Goal: Task Accomplishment & Management: Manage account settings

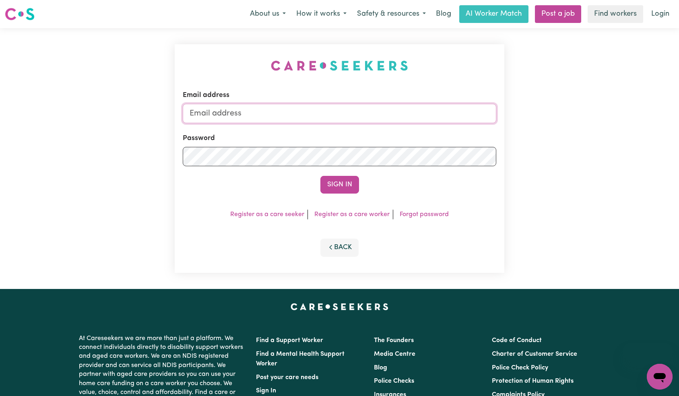
click at [336, 117] on input "Email address" at bounding box center [340, 113] width 314 height 19
type input "superuser~suzanncurranys@careseekers.com.au"
click at [328, 182] on button "Sign In" at bounding box center [339, 185] width 39 height 18
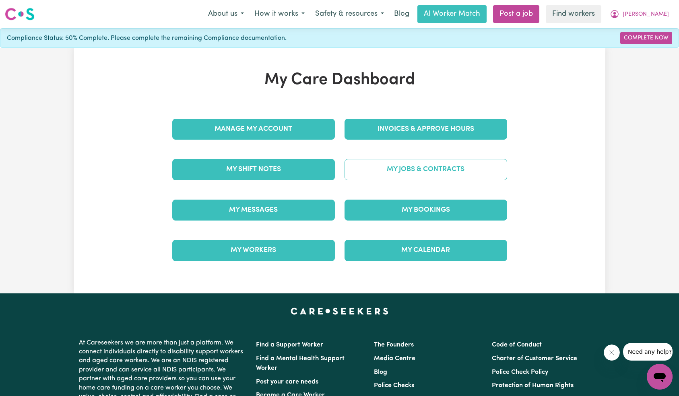
click at [427, 171] on link "My Jobs & Contracts" at bounding box center [425, 169] width 163 height 21
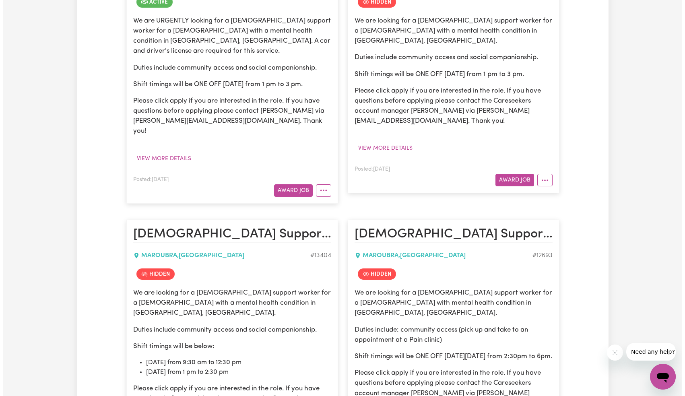
scroll to position [117, 0]
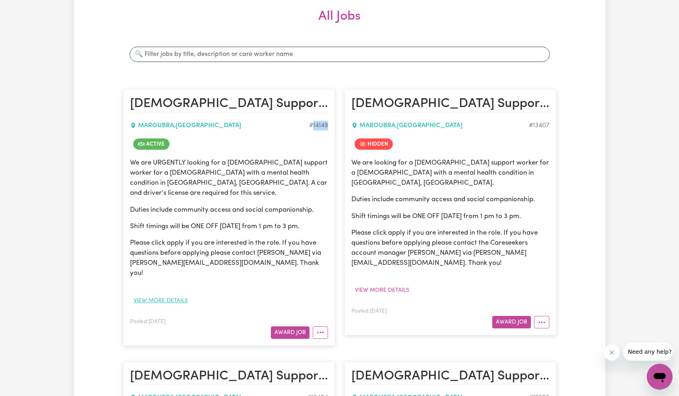
click at [153, 295] on button "View more details" at bounding box center [161, 301] width 62 height 12
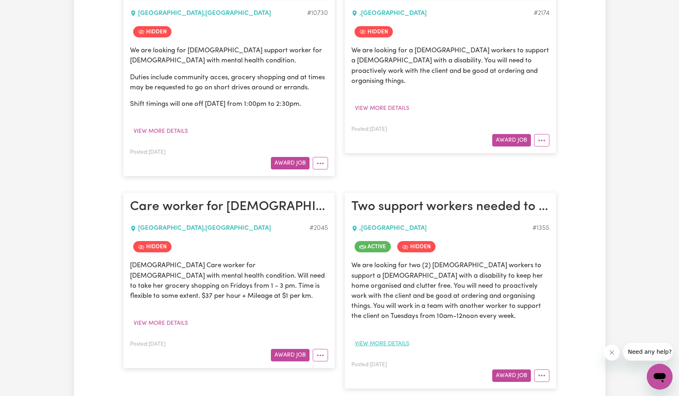
click at [384, 338] on button "View more details" at bounding box center [382, 344] width 62 height 12
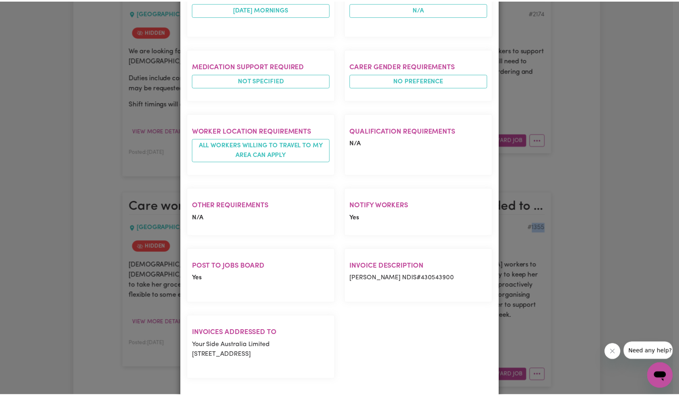
scroll to position [0, 0]
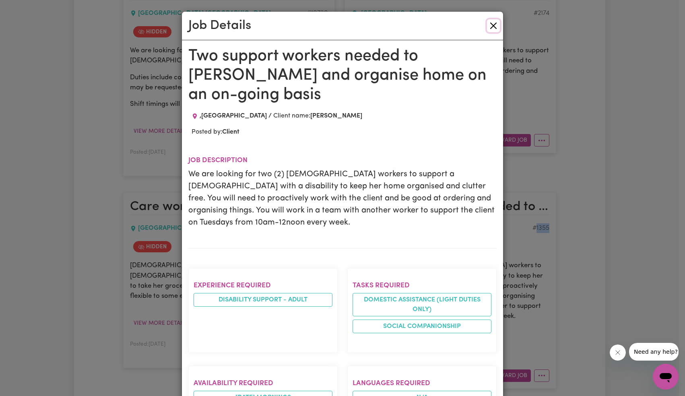
click at [494, 23] on button "Close" at bounding box center [493, 25] width 13 height 13
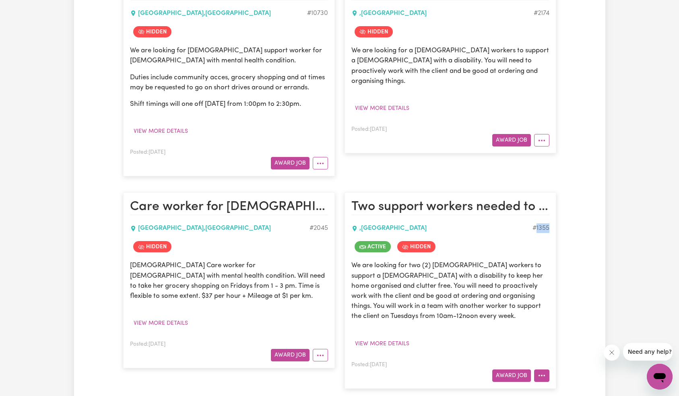
click at [543, 371] on icon "More options" at bounding box center [542, 375] width 8 height 8
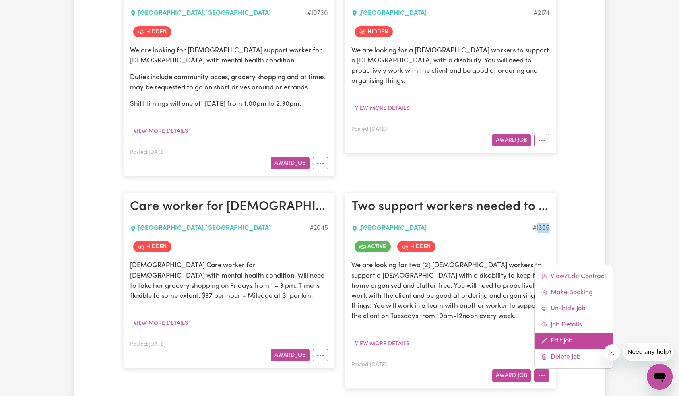
click at [582, 333] on link "Edit Job" at bounding box center [573, 341] width 78 height 16
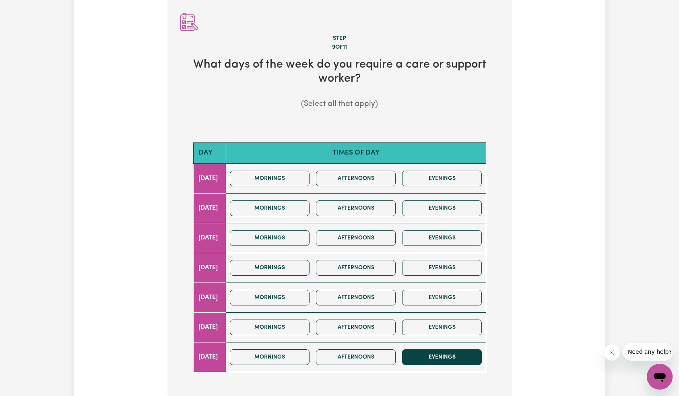
scroll to position [202, 0]
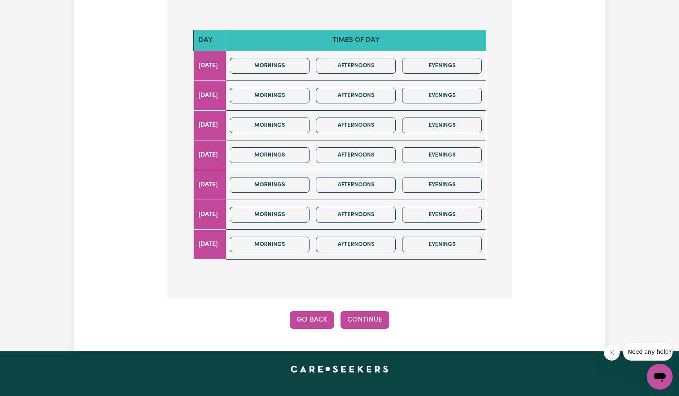
click at [310, 320] on button "Go Back" at bounding box center [312, 320] width 44 height 18
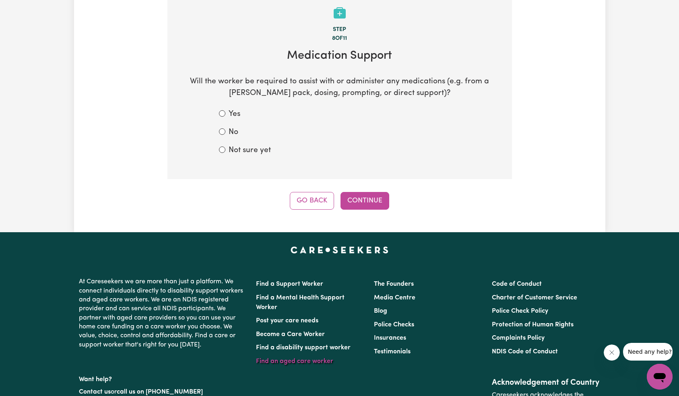
scroll to position [89, 0]
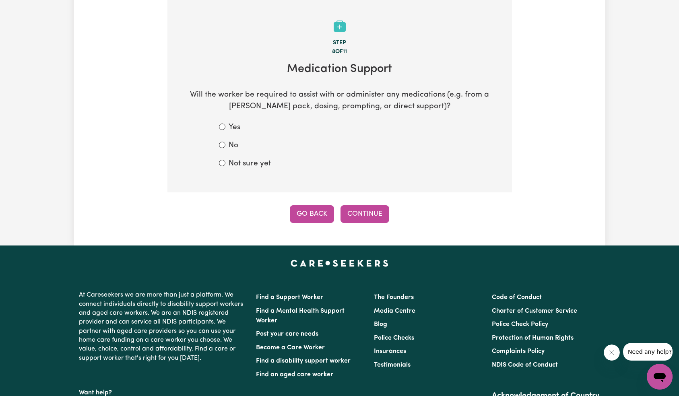
click at [313, 216] on button "Go Back" at bounding box center [312, 214] width 44 height 18
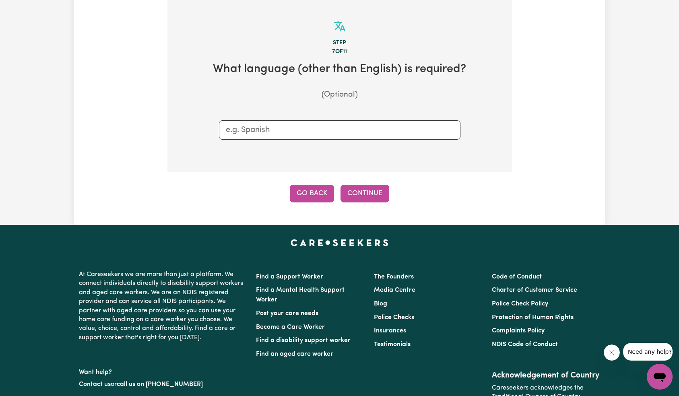
click at [319, 200] on button "Go Back" at bounding box center [312, 194] width 44 height 18
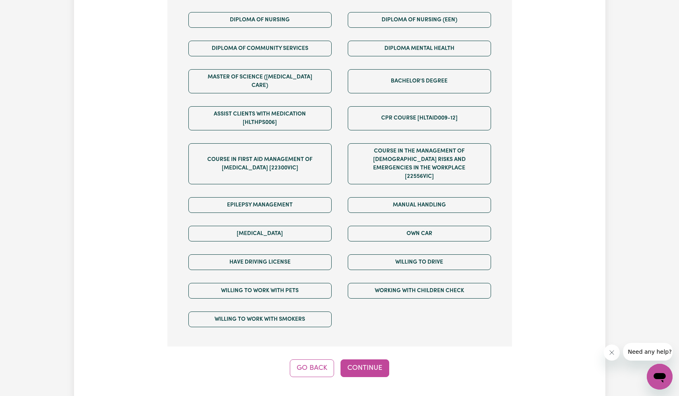
click at [315, 359] on button "Go Back" at bounding box center [312, 368] width 44 height 18
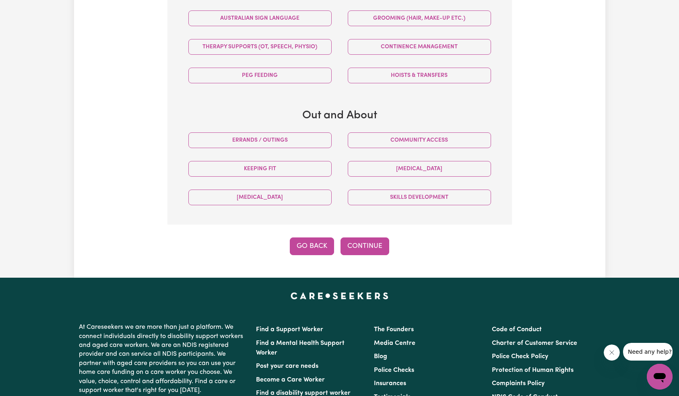
click at [313, 251] on button "Go Back" at bounding box center [312, 246] width 44 height 18
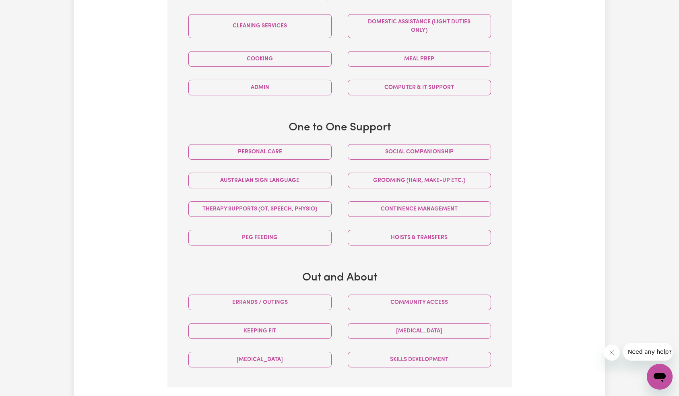
select select "PRIVATELY"
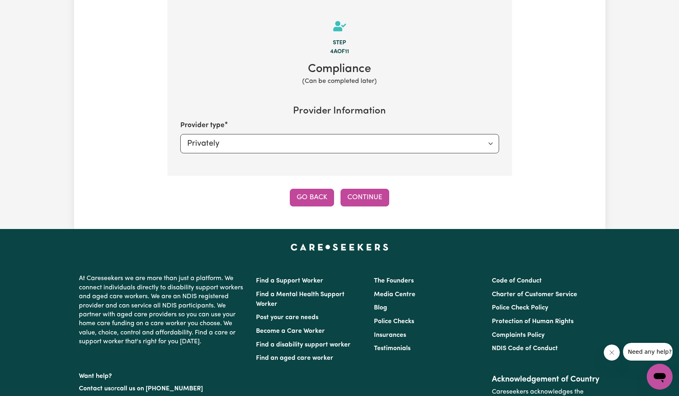
click at [316, 204] on button "Go Back" at bounding box center [312, 198] width 44 height 18
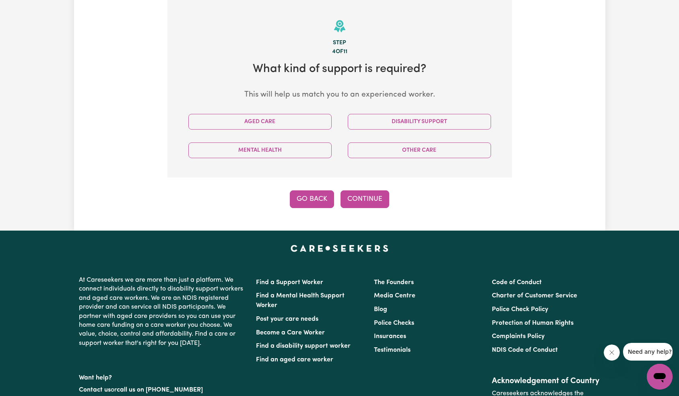
click at [316, 204] on button "Go Back" at bounding box center [312, 199] width 44 height 18
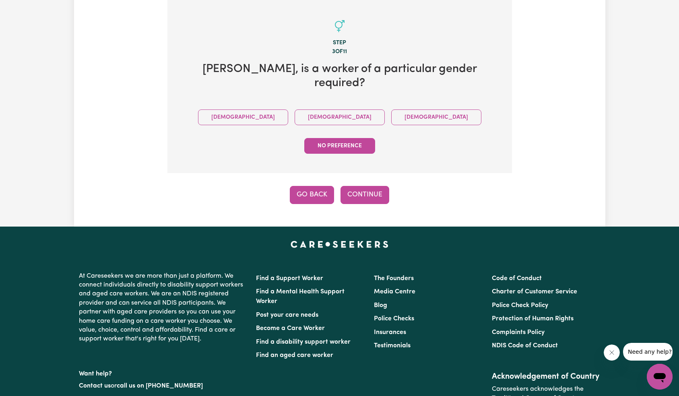
click at [318, 186] on button "Go Back" at bounding box center [312, 195] width 44 height 18
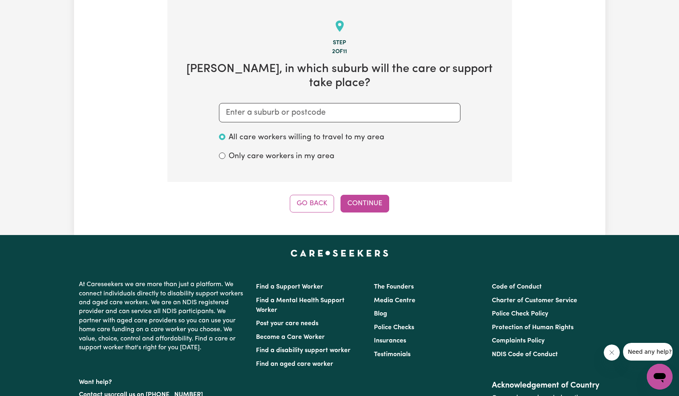
scroll to position [0, 0]
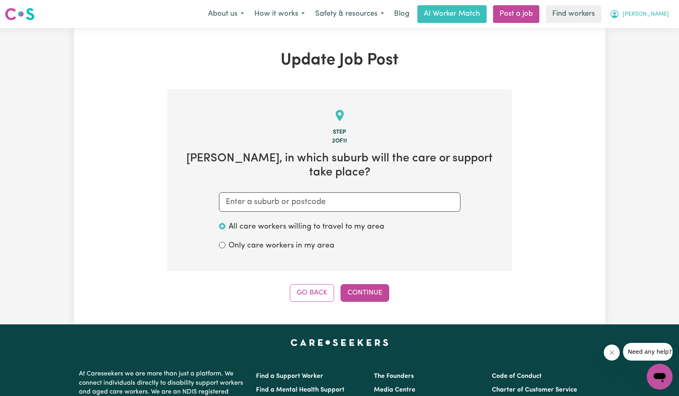
click at [646, 16] on button "[PERSON_NAME]" at bounding box center [639, 14] width 70 height 17
click at [651, 35] on link "My Dashboard" at bounding box center [642, 31] width 64 height 15
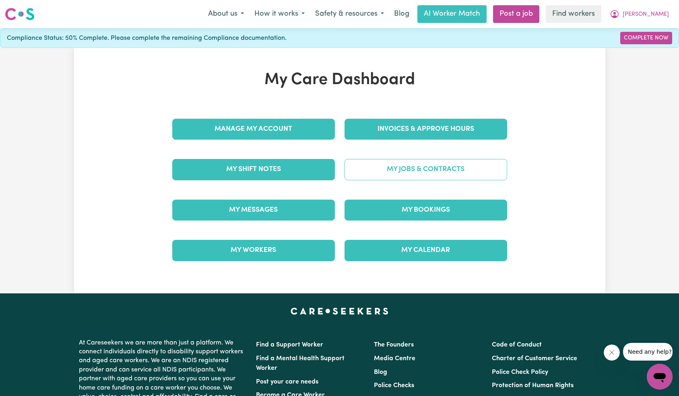
click at [399, 167] on link "My Jobs & Contracts" at bounding box center [425, 169] width 163 height 21
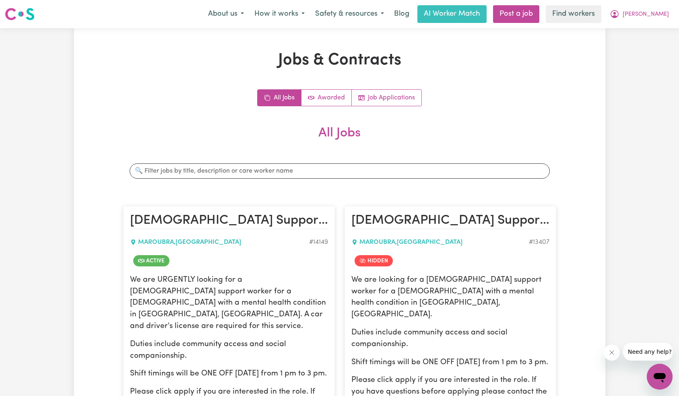
scroll to position [155, 0]
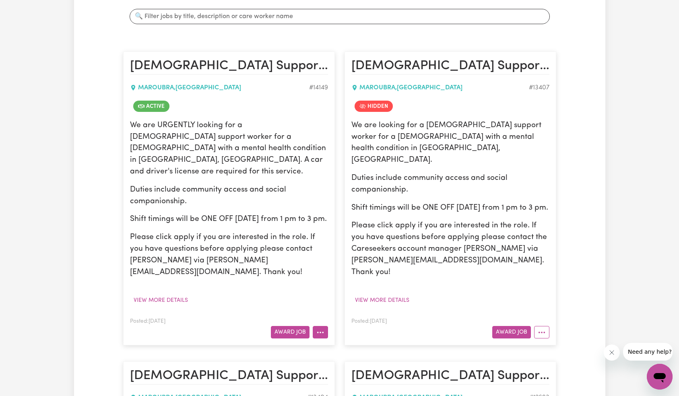
click at [319, 328] on icon "More options" at bounding box center [320, 332] width 8 height 8
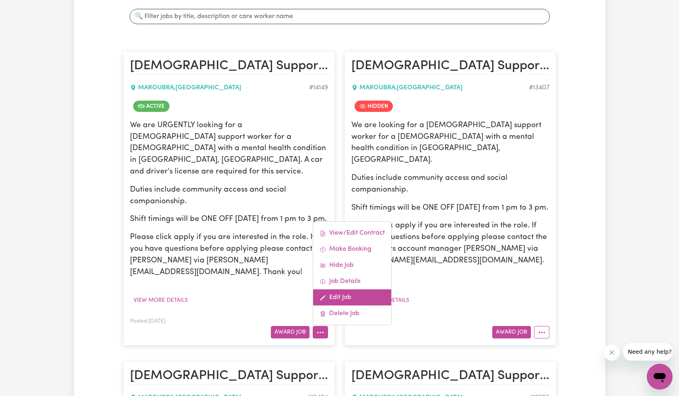
click at [345, 289] on link "Edit Job" at bounding box center [352, 297] width 78 height 16
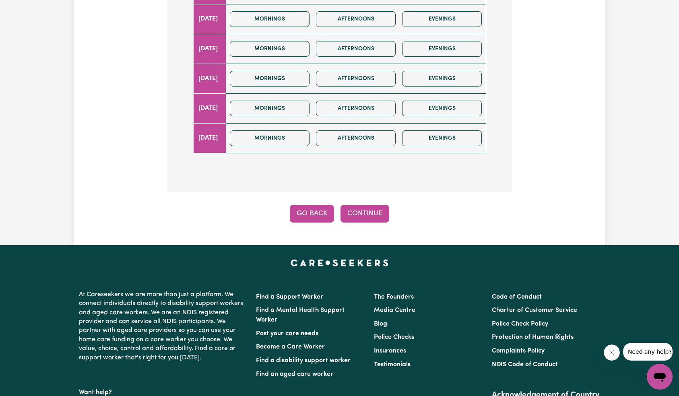
click at [302, 219] on button "Go Back" at bounding box center [312, 214] width 44 height 18
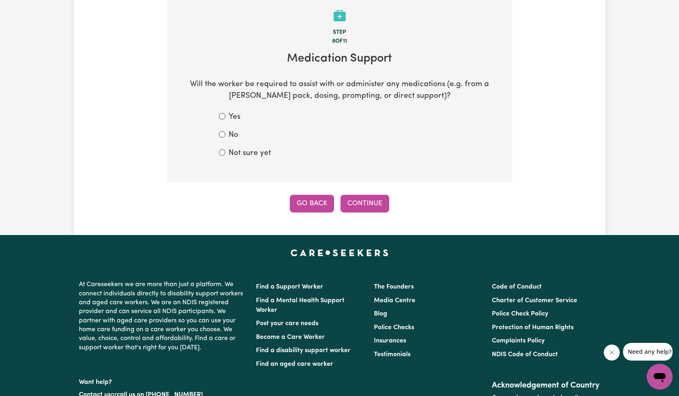
scroll to position [136, 0]
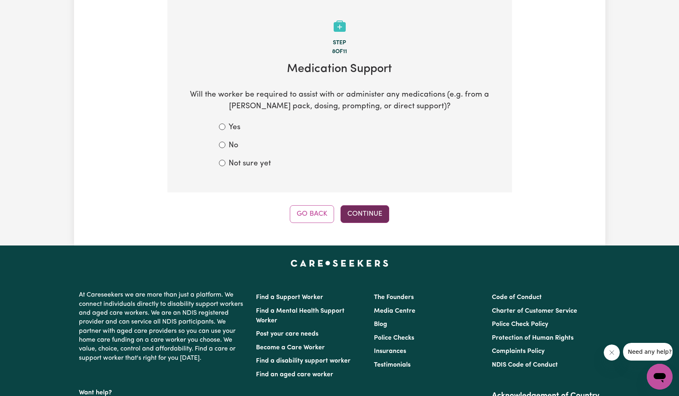
click at [356, 216] on button "Continue" at bounding box center [364, 214] width 49 height 18
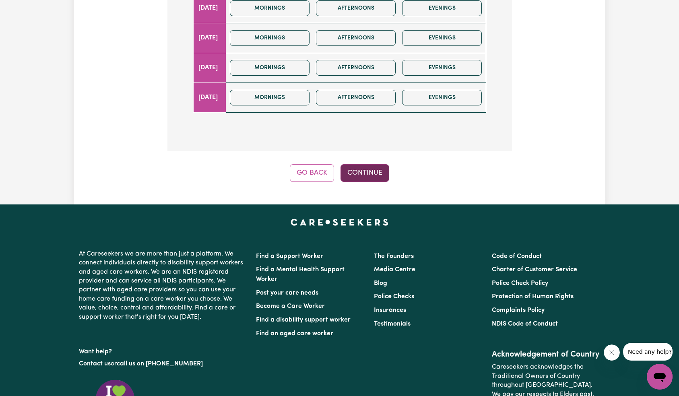
click at [369, 177] on button "Continue" at bounding box center [364, 173] width 49 height 18
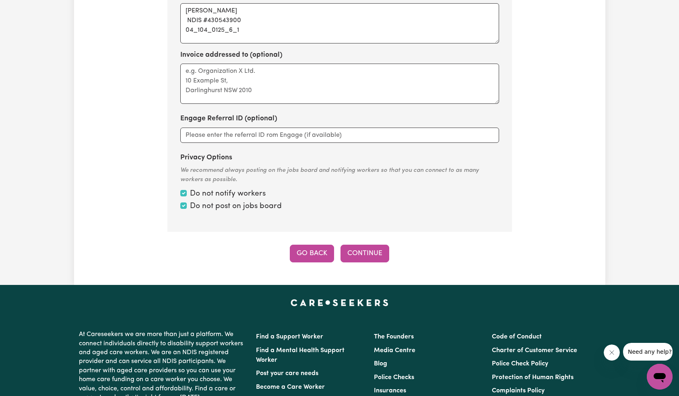
click at [317, 245] on button "Go Back" at bounding box center [312, 254] width 44 height 18
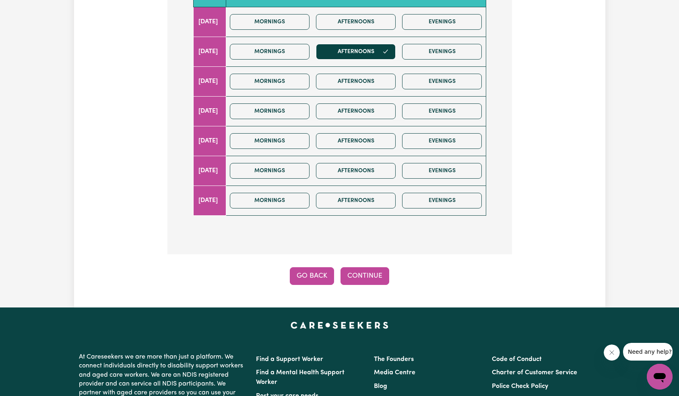
click at [317, 274] on button "Go Back" at bounding box center [312, 276] width 44 height 18
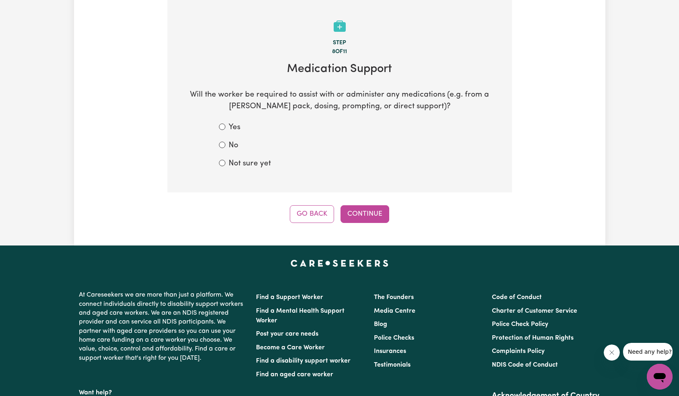
click at [312, 229] on div "Update Job Post Female Support Worker Needed ONE OFF Today 15/04 Tuesday In Mar…" at bounding box center [339, 68] width 531 height 353
click at [314, 220] on button "Go Back" at bounding box center [312, 214] width 44 height 18
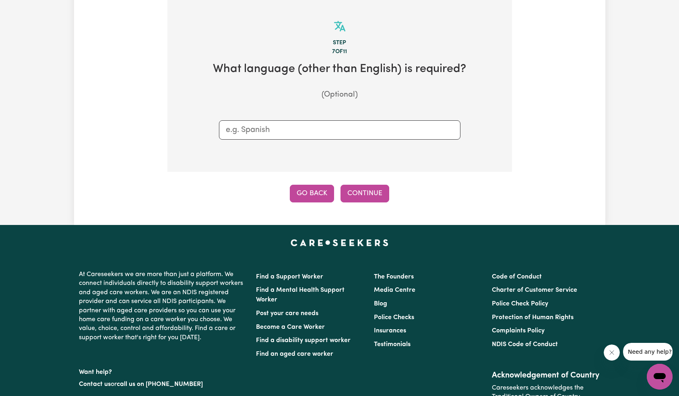
click at [319, 196] on button "Go Back" at bounding box center [312, 194] width 44 height 18
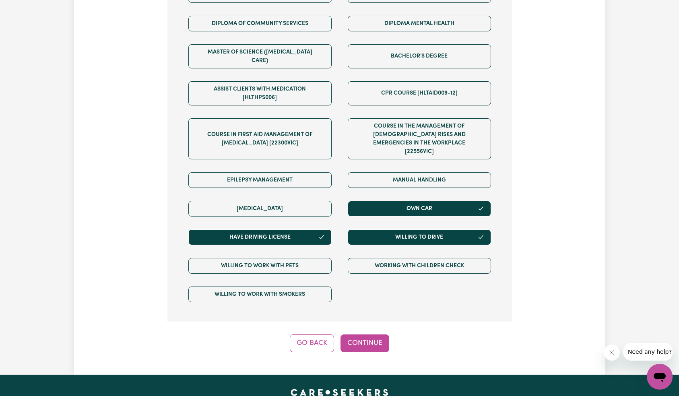
click at [313, 334] on button "Go Back" at bounding box center [312, 343] width 44 height 18
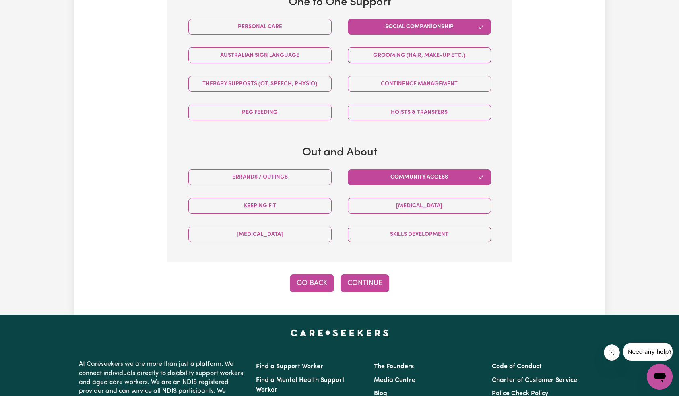
click at [316, 281] on button "Go Back" at bounding box center [312, 283] width 44 height 18
select select "Australian"
select select "NDIS_FUNDING_SELF_MANAGED"
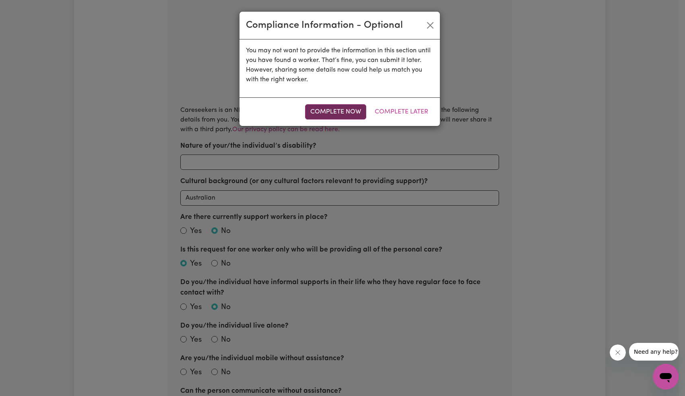
click at [339, 110] on button "Complete Now" at bounding box center [335, 111] width 61 height 15
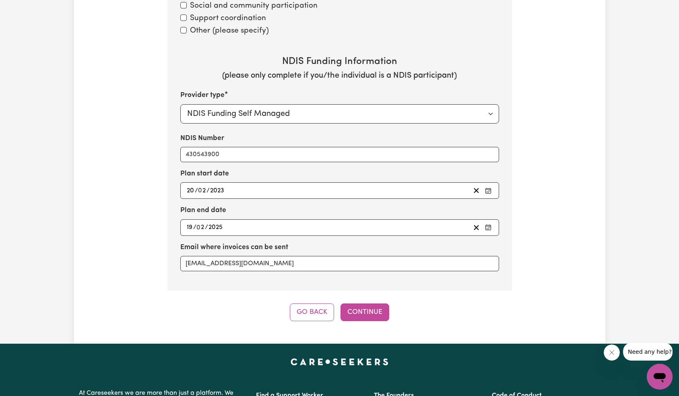
click at [307, 311] on button "Go Back" at bounding box center [312, 312] width 44 height 18
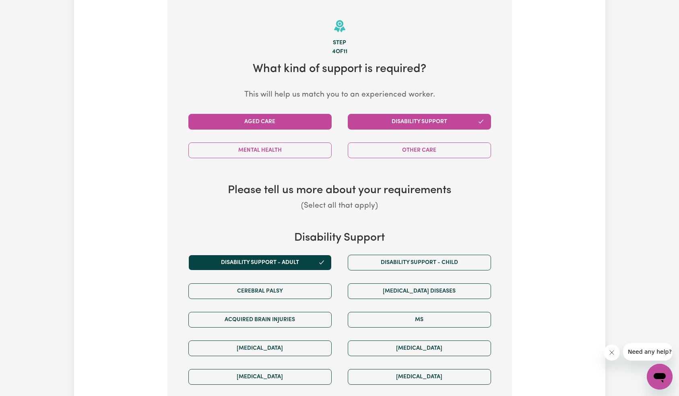
click at [300, 121] on button "Aged Care" at bounding box center [259, 122] width 143 height 16
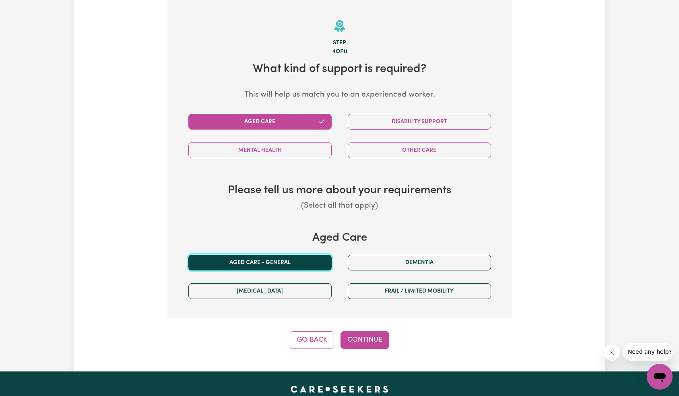
click at [297, 264] on button "Aged care - General" at bounding box center [259, 263] width 143 height 16
click at [369, 338] on button "Continue" at bounding box center [364, 340] width 49 height 18
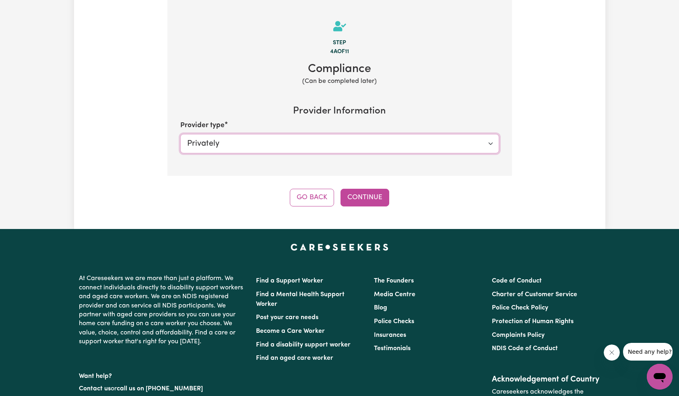
click at [413, 145] on select "Select your provider type... Privately Aged Care / Home Care Package" at bounding box center [339, 143] width 319 height 19
select select "AGED_HOME_CARE"
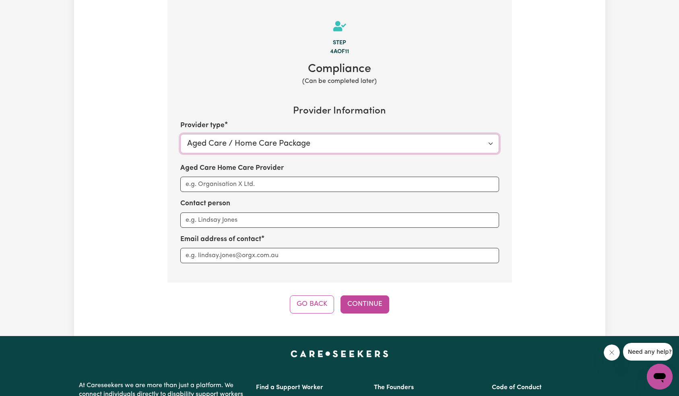
scroll to position [0, 0]
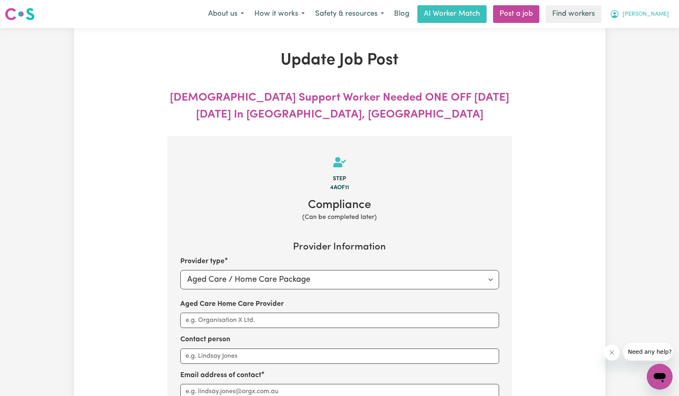
click at [658, 9] on button "[PERSON_NAME]" at bounding box center [639, 14] width 70 height 17
click at [660, 28] on link "My Dashboard" at bounding box center [642, 31] width 64 height 15
click at [651, 31] on link "My Dashboard" at bounding box center [642, 31] width 64 height 15
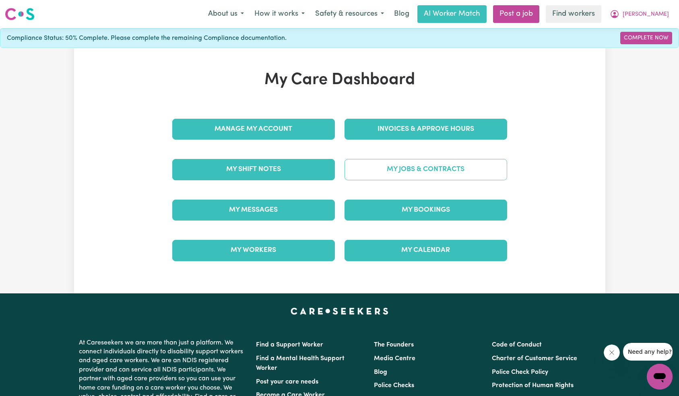
click at [466, 170] on link "My Jobs & Contracts" at bounding box center [425, 169] width 163 height 21
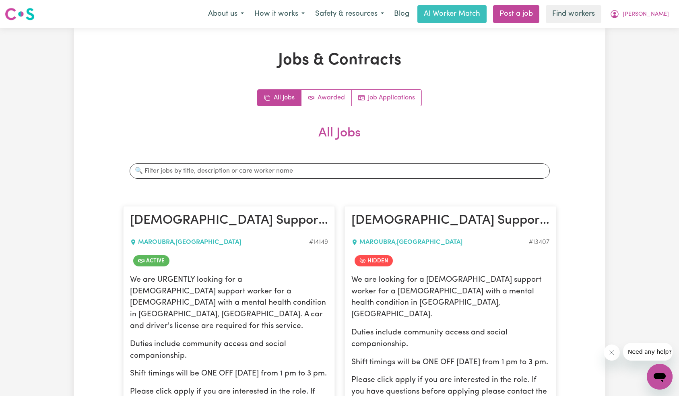
scroll to position [265, 0]
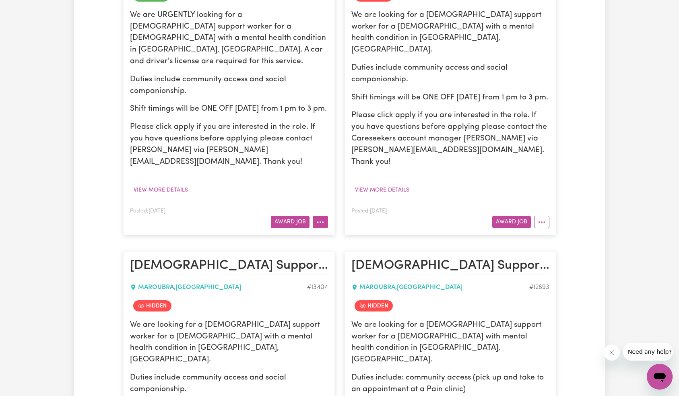
click at [326, 216] on button "More options" at bounding box center [320, 222] width 15 height 12
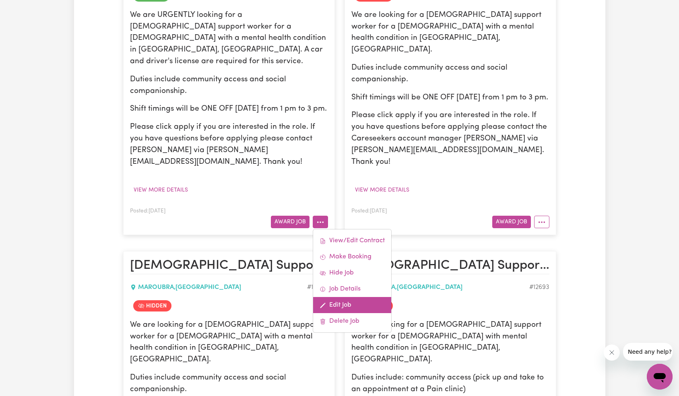
click at [358, 297] on link "Edit Job" at bounding box center [352, 305] width 78 height 16
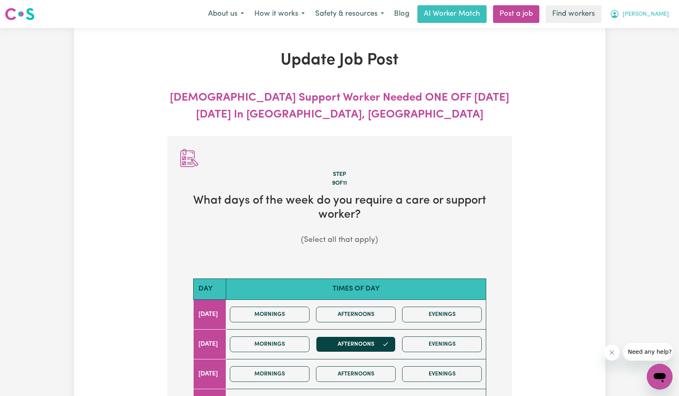
click at [671, 19] on button "[PERSON_NAME]" at bounding box center [639, 14] width 70 height 17
click at [655, 33] on link "My Dashboard" at bounding box center [642, 31] width 64 height 15
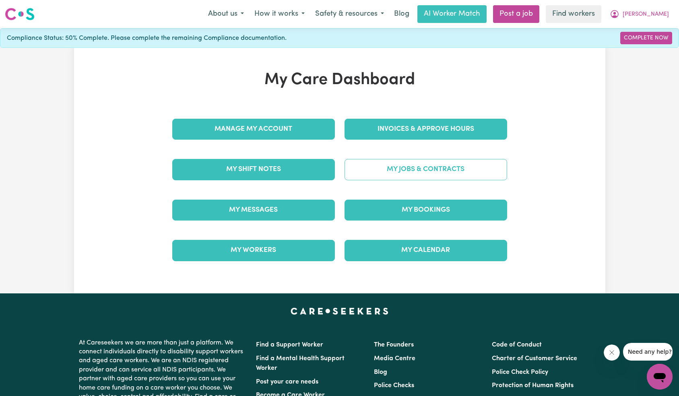
click at [446, 168] on link "My Jobs & Contracts" at bounding box center [425, 169] width 163 height 21
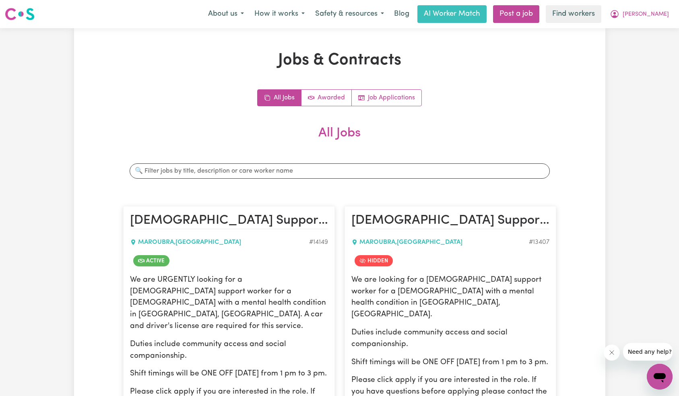
scroll to position [185, 0]
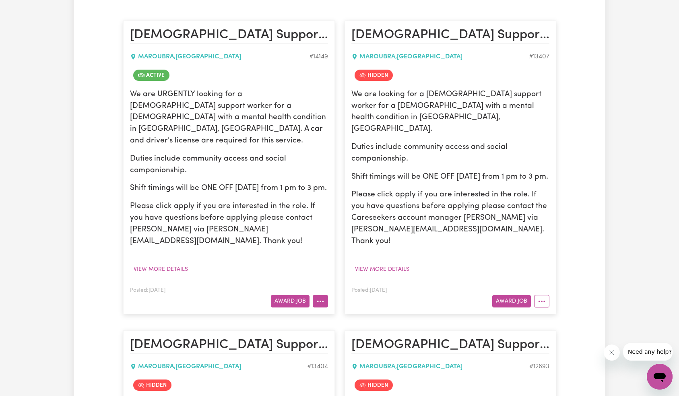
click at [324, 295] on button "More options" at bounding box center [320, 301] width 15 height 12
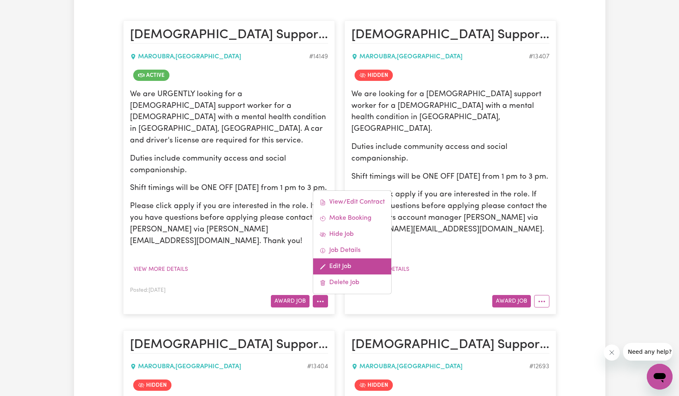
click at [366, 258] on link "Edit Job" at bounding box center [352, 266] width 78 height 16
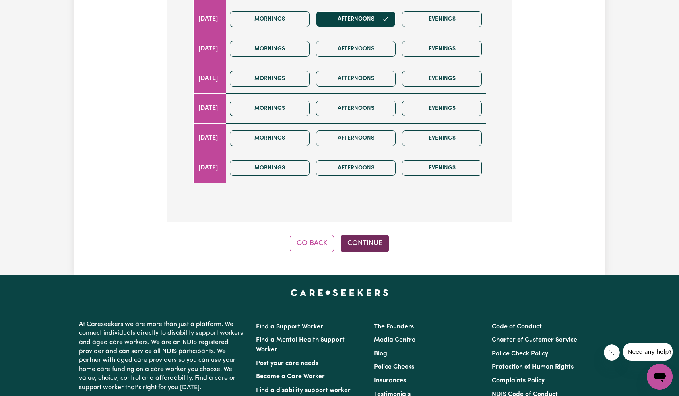
click at [372, 237] on button "Continue" at bounding box center [364, 244] width 49 height 18
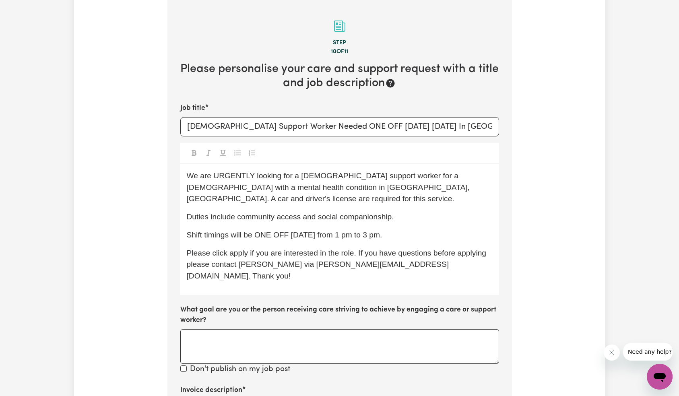
scroll to position [459, 0]
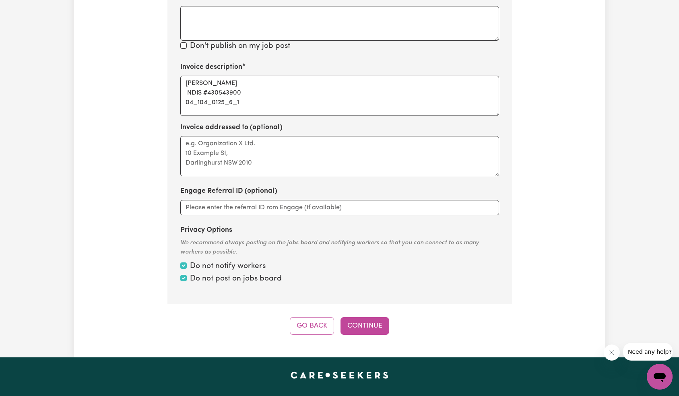
click at [431, 261] on div "Do not notify workers" at bounding box center [339, 267] width 319 height 12
click at [369, 317] on button "Continue" at bounding box center [364, 326] width 49 height 18
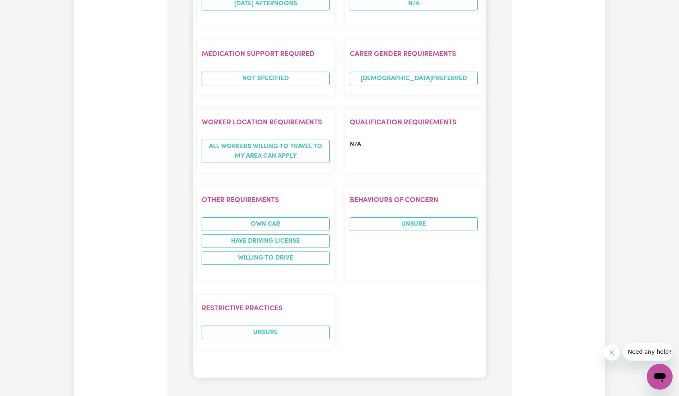
scroll to position [944, 0]
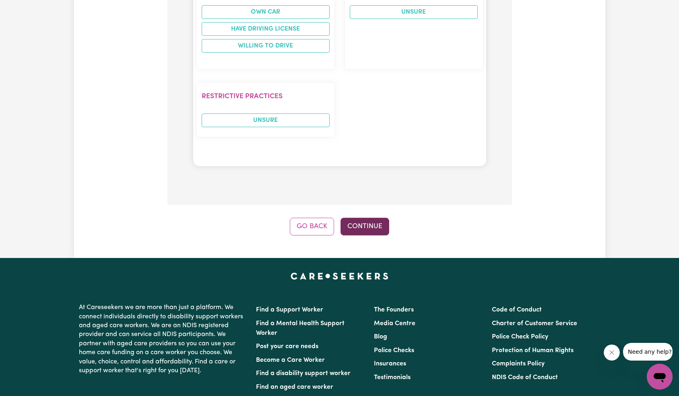
click at [368, 218] on button "Continue" at bounding box center [364, 227] width 49 height 18
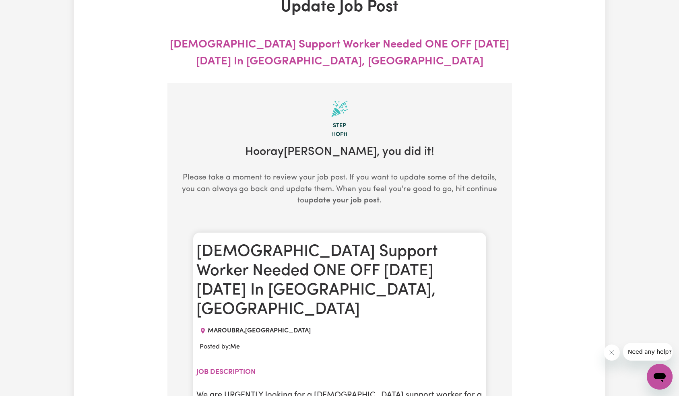
scroll to position [0, 0]
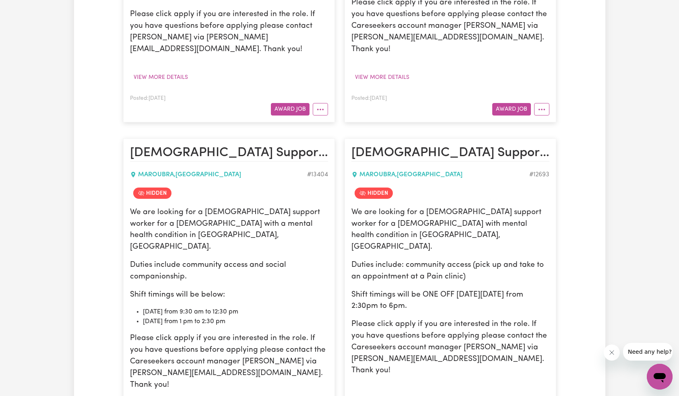
scroll to position [88, 0]
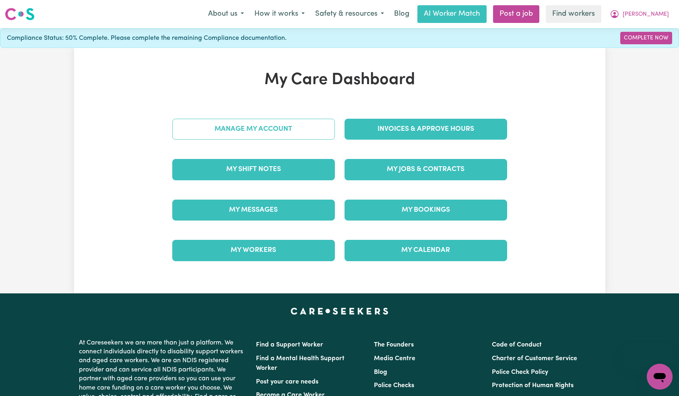
click at [247, 133] on link "Manage My Account" at bounding box center [253, 129] width 163 height 21
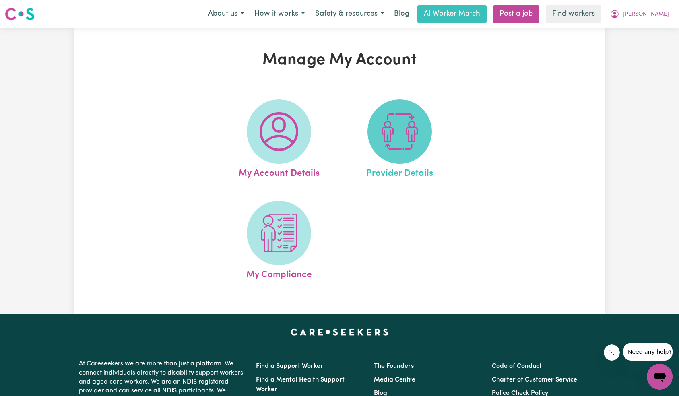
click at [397, 141] on img at bounding box center [399, 131] width 39 height 39
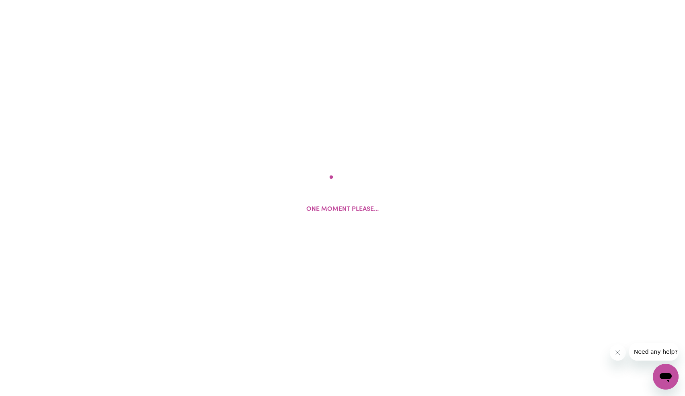
select select "NDIS_FUNDING_SELF_MANAGED"
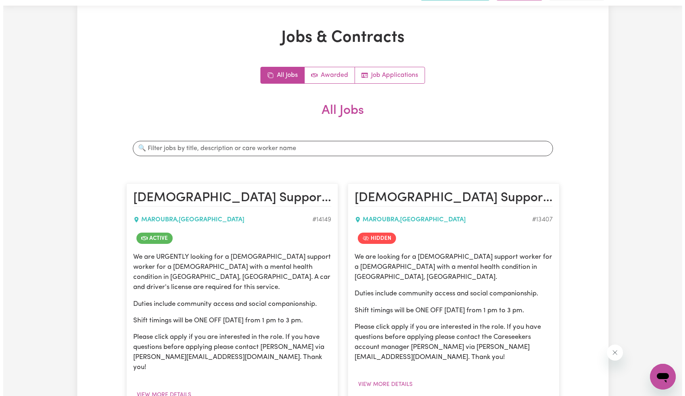
scroll to position [789, 0]
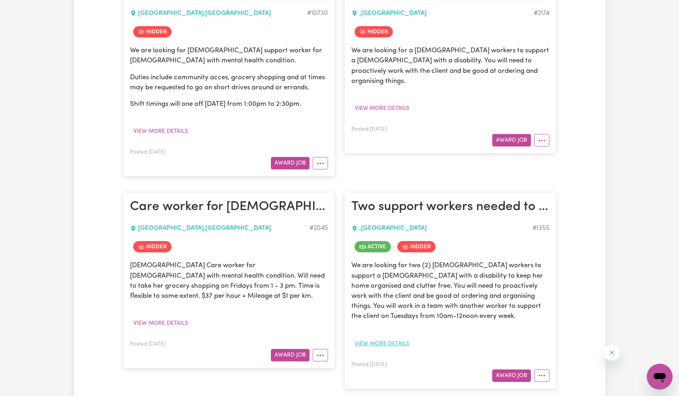
click at [407, 338] on button "View more details" at bounding box center [382, 344] width 62 height 12
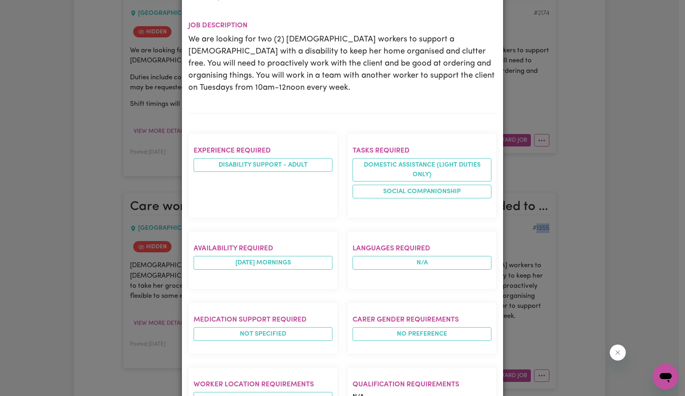
scroll to position [0, 0]
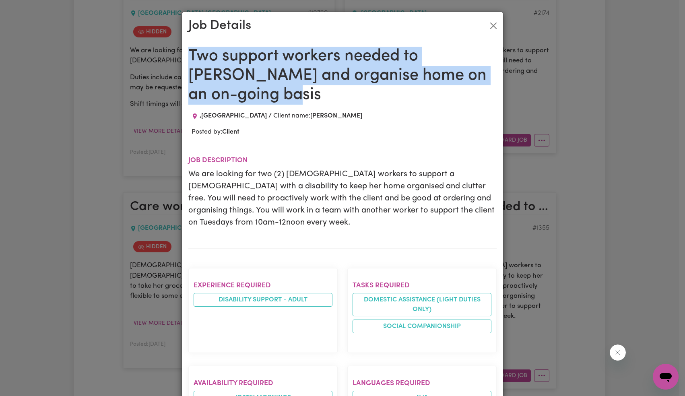
drag, startPoint x: 283, startPoint y: 62, endPoint x: 489, endPoint y: 78, distance: 206.2
copy h1 "Two support workers needed to [PERSON_NAME] and organise home on an on-going ba…"
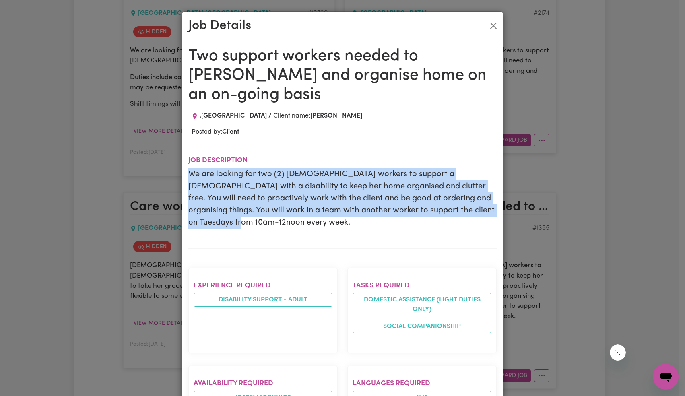
drag, startPoint x: 187, startPoint y: 150, endPoint x: 455, endPoint y: 158, distance: 268.5
click at [483, 193] on p "We are looking for two (2) female workers to support a lady with a disability t…" at bounding box center [342, 198] width 308 height 60
copy p "We are looking for two (2) female workers to support a lady with a disability t…"
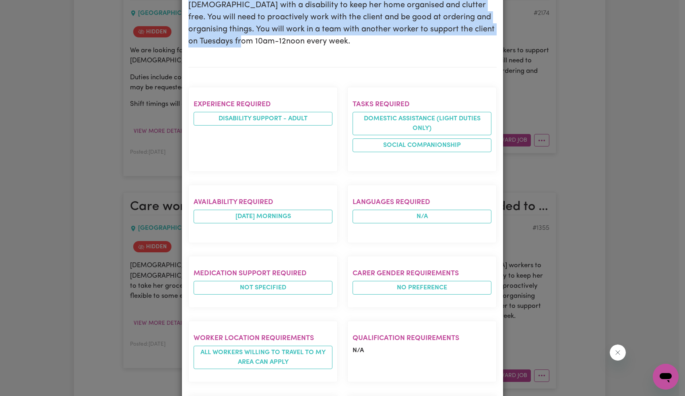
scroll to position [378, 0]
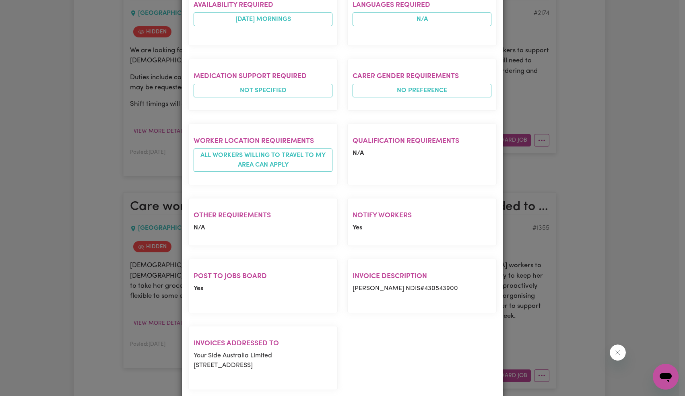
drag, startPoint x: 206, startPoint y: 328, endPoint x: 268, endPoint y: 342, distance: 62.9
click at [268, 342] on section "Invoices addressed to Your Side Australia Limited 10 Help St., Chatswood NSW 20…" at bounding box center [262, 358] width 149 height 64
drag, startPoint x: 348, startPoint y: 255, endPoint x: 492, endPoint y: 259, distance: 144.9
click at [492, 259] on section "Invoice description Suzann Curran NDIS#430543900" at bounding box center [421, 286] width 149 height 54
copy p "Suzann Curran NDIS#430543900"
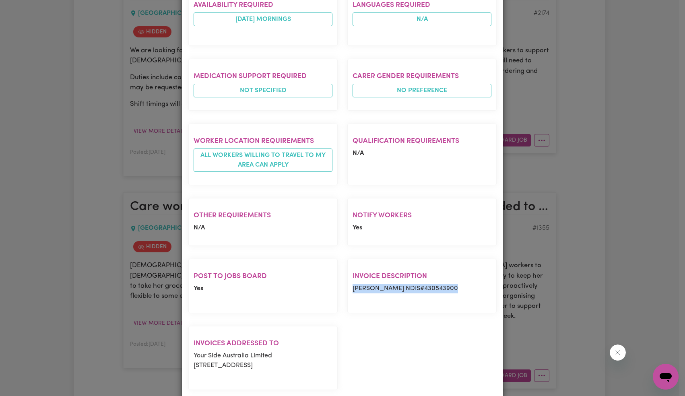
drag, startPoint x: 191, startPoint y: 324, endPoint x: 268, endPoint y: 347, distance: 81.0
click at [268, 351] on p "Your Side Australia Limited 10 Help St., Chatswood NSW 2067" at bounding box center [263, 360] width 139 height 19
copy p "Your Side Australia Limited 10 Help St., Chatswood NSW 2067"
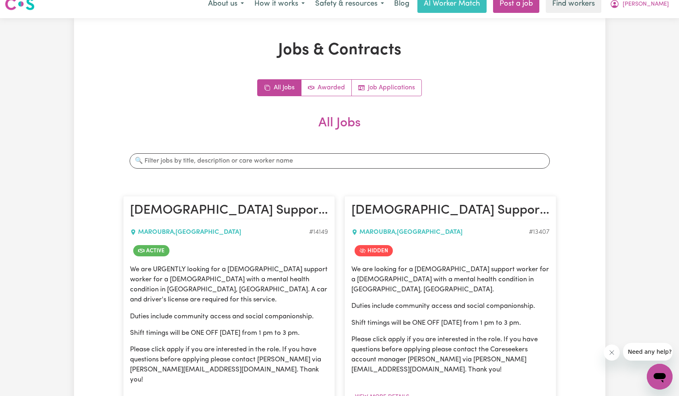
scroll to position [222, 0]
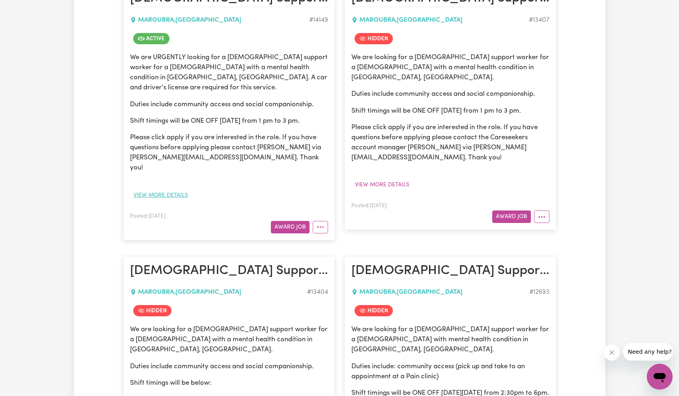
click at [159, 189] on button "View more details" at bounding box center [161, 195] width 62 height 12
click at [540, 163] on div "We are looking for a female support worker for a lady with a mental health cond…" at bounding box center [450, 121] width 198 height 139
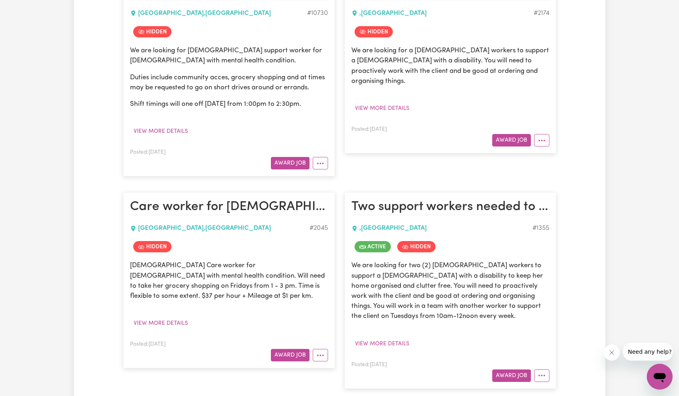
click at [550, 341] on article "Two support workers needed to de-clutter and organise home on an on-going basis…" at bounding box center [450, 290] width 212 height 196
click at [546, 369] on button "More options" at bounding box center [541, 375] width 15 height 12
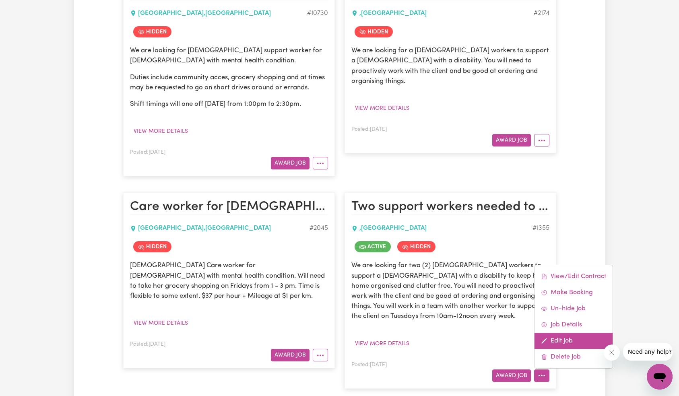
click at [562, 333] on link "Edit Job" at bounding box center [573, 341] width 78 height 16
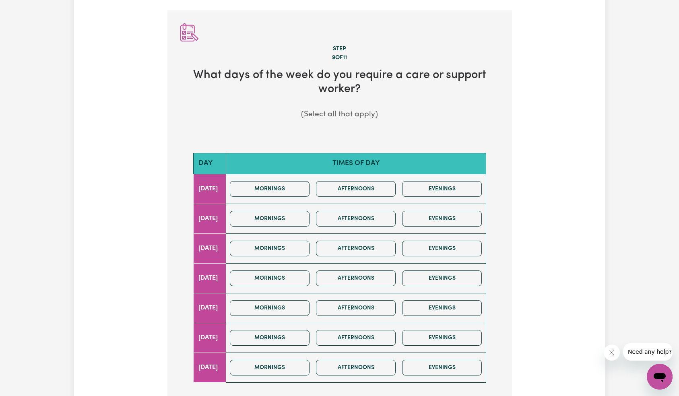
scroll to position [89, 0]
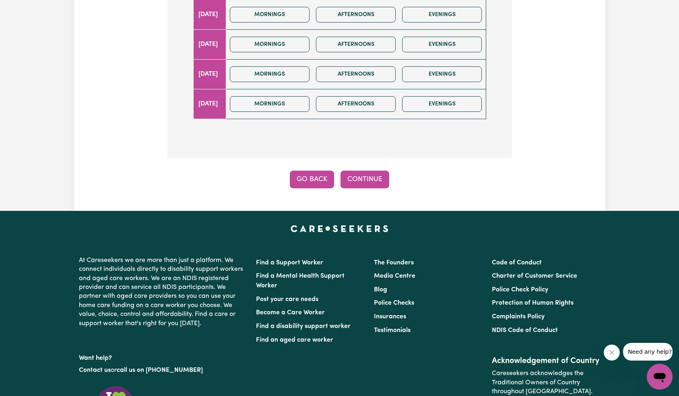
click at [321, 185] on button "Go Back" at bounding box center [312, 180] width 44 height 18
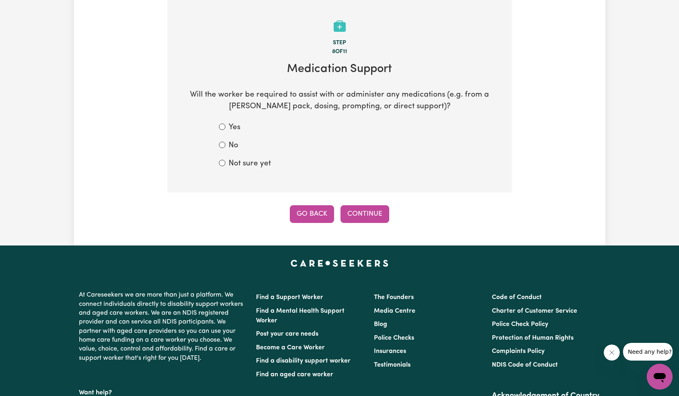
click at [316, 219] on button "Go Back" at bounding box center [312, 214] width 44 height 18
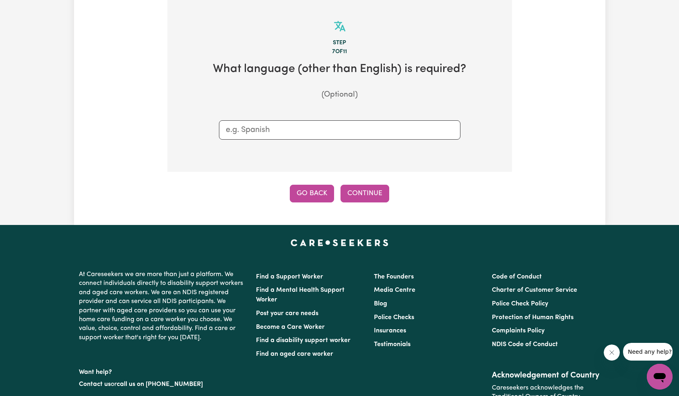
click at [314, 195] on button "Go Back" at bounding box center [312, 194] width 44 height 18
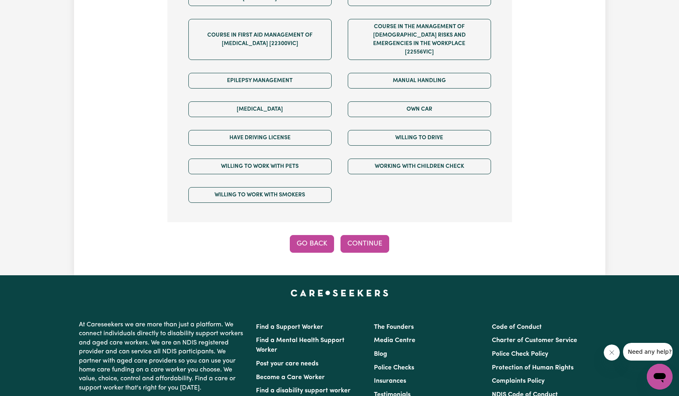
click at [316, 235] on button "Go Back" at bounding box center [312, 244] width 44 height 18
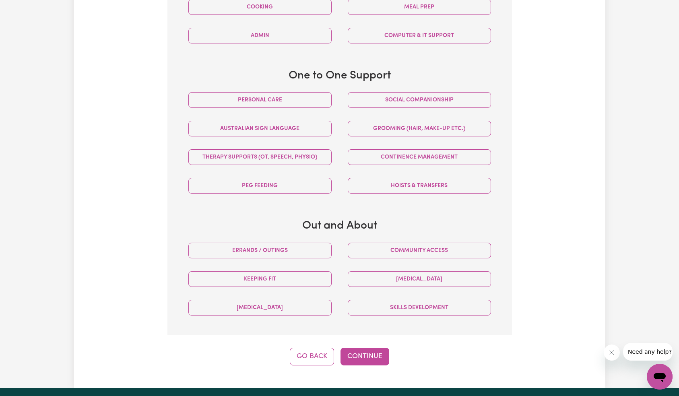
click at [305, 345] on div "Step 5 of 11 Suzann , tell us about the tasks that the worker will be required …" at bounding box center [339, 85] width 344 height 560
click at [307, 349] on button "Go Back" at bounding box center [312, 357] width 44 height 18
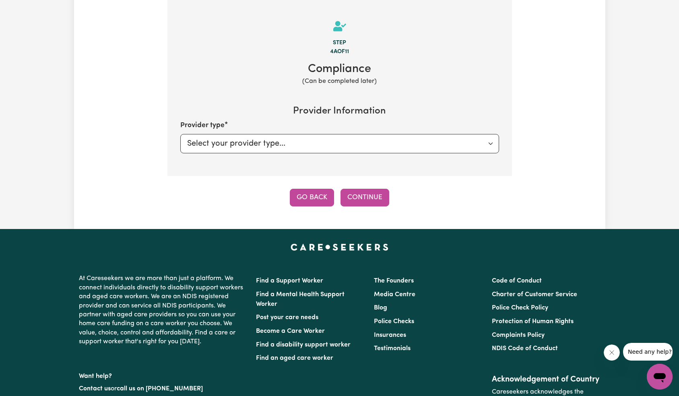
select select "PRIVATELY"
click at [305, 196] on button "Go Back" at bounding box center [312, 198] width 44 height 18
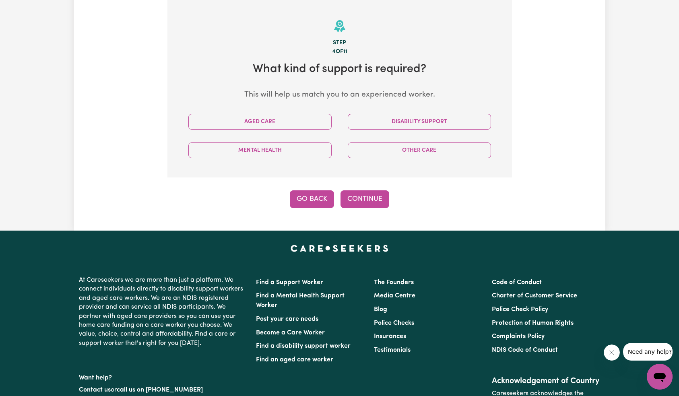
click at [316, 198] on button "Go Back" at bounding box center [312, 199] width 44 height 18
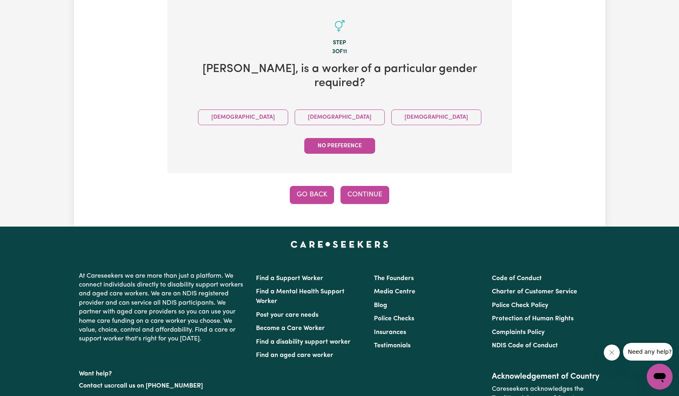
click at [317, 186] on button "Go Back" at bounding box center [312, 195] width 44 height 18
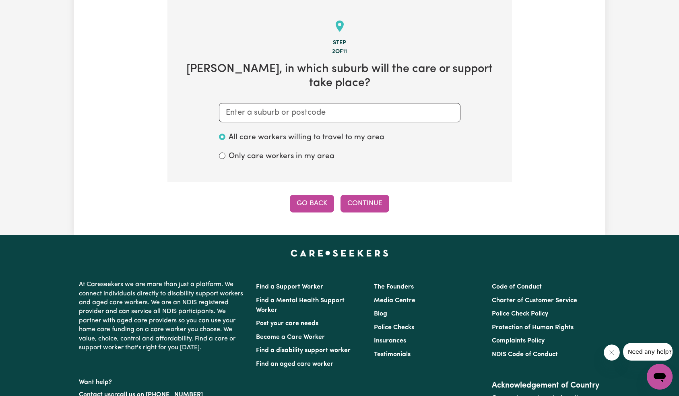
click at [305, 195] on button "Go Back" at bounding box center [312, 204] width 44 height 18
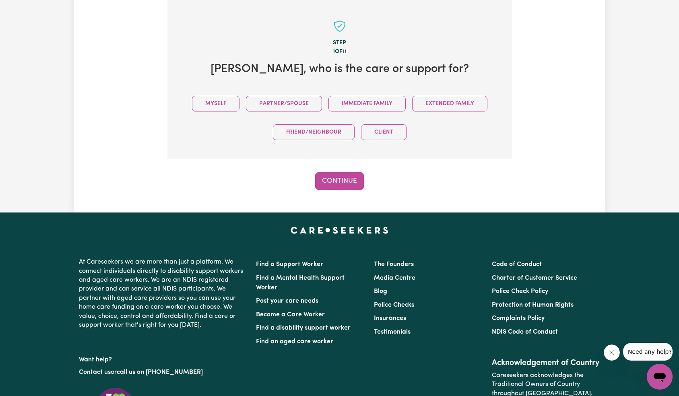
scroll to position [0, 0]
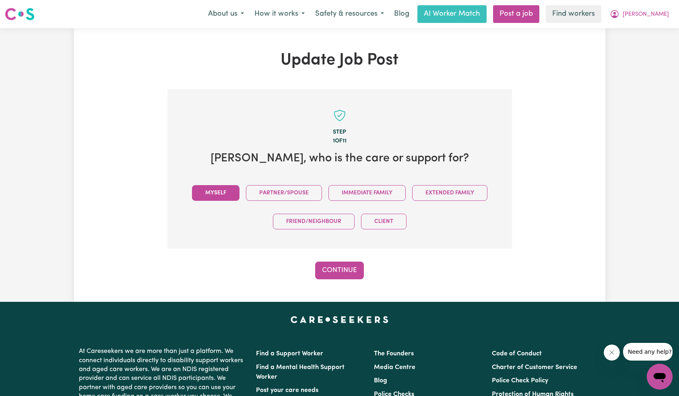
click at [226, 197] on button "Myself" at bounding box center [215, 193] width 47 height 16
click at [344, 263] on button "Continue" at bounding box center [339, 271] width 49 height 18
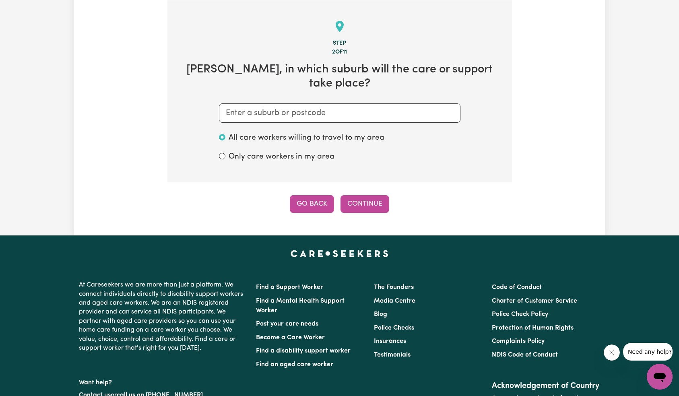
scroll to position [89, 0]
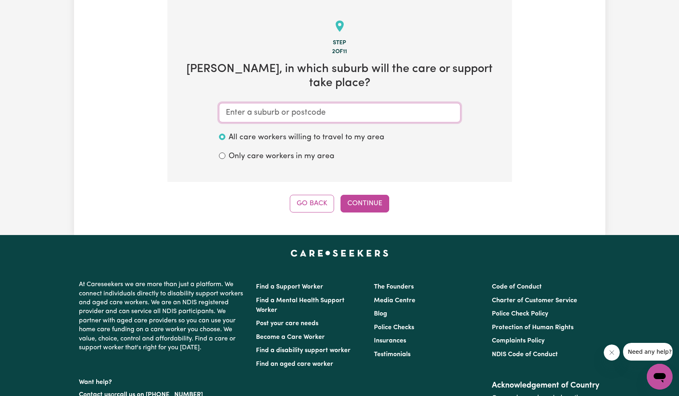
click at [281, 103] on input "text" at bounding box center [339, 112] width 241 height 19
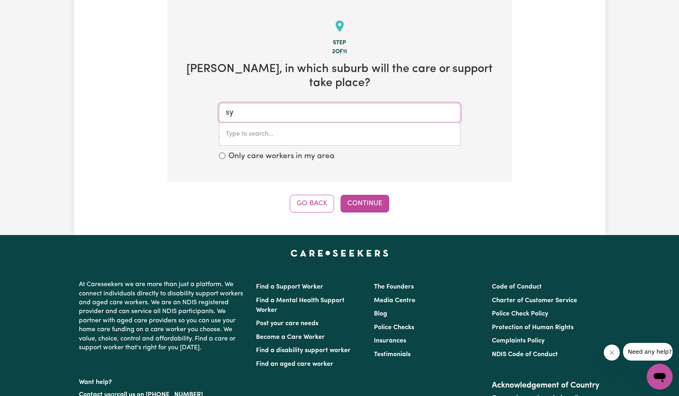
type input "syd"
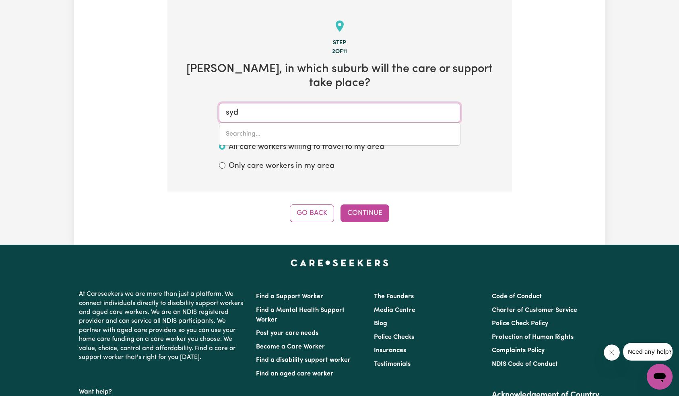
type input "sydENHAM, New South Wales, 2044"
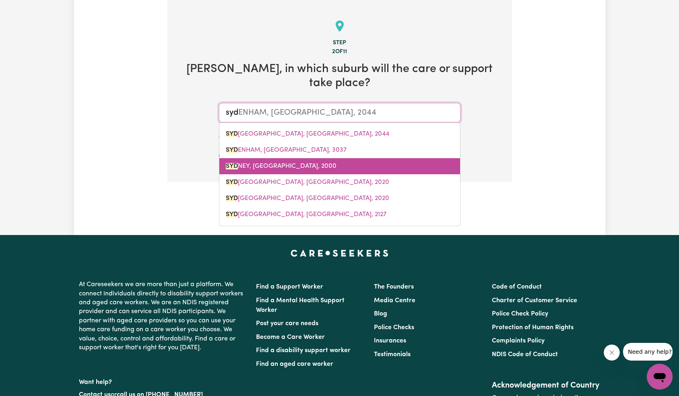
click at [325, 158] on link "SYD NEY, New South Wales, 2000" at bounding box center [339, 166] width 241 height 16
type input "SYDNEY, New South Wales, 2000"
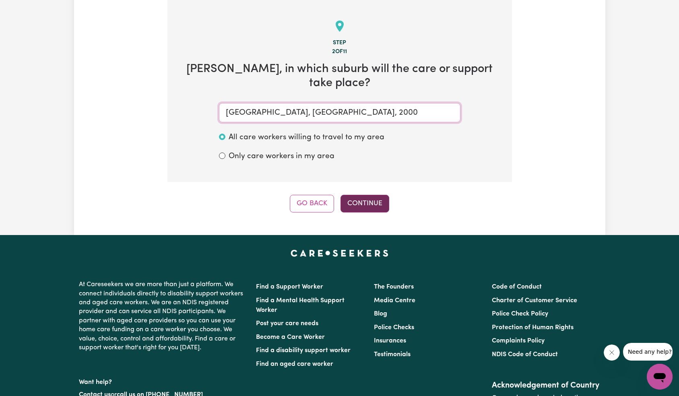
type input "SYDNEY, New South Wales, 2000"
click at [362, 195] on button "Continue" at bounding box center [364, 204] width 49 height 18
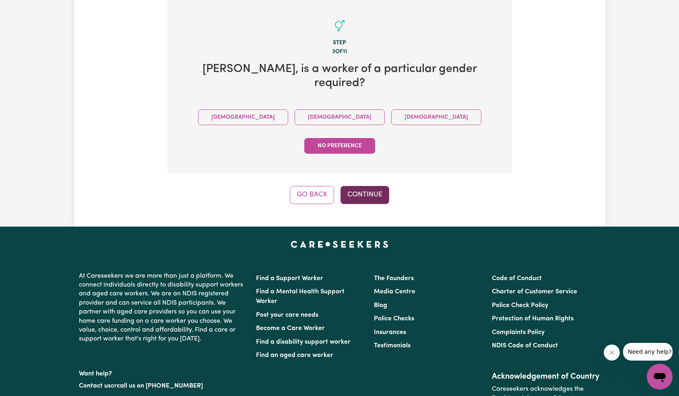
click at [354, 186] on button "Continue" at bounding box center [364, 195] width 49 height 18
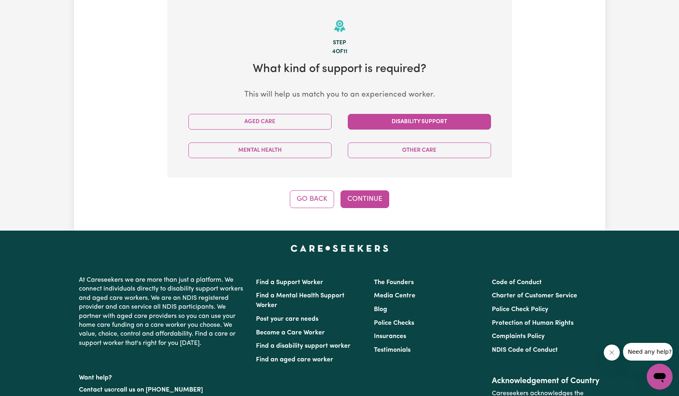
click at [405, 124] on button "Disability Support" at bounding box center [419, 122] width 143 height 16
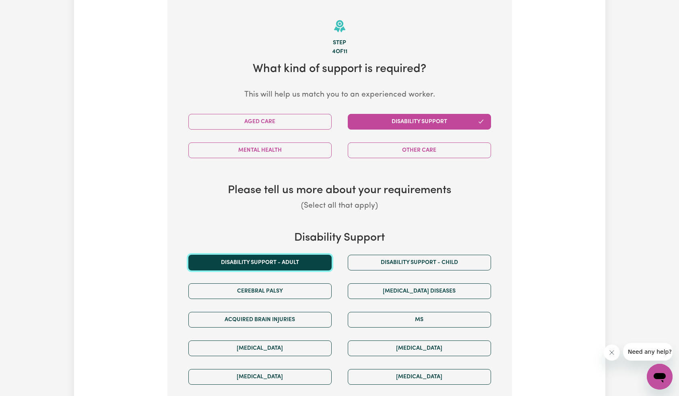
click at [305, 255] on button "Disability support - Adult" at bounding box center [259, 263] width 143 height 16
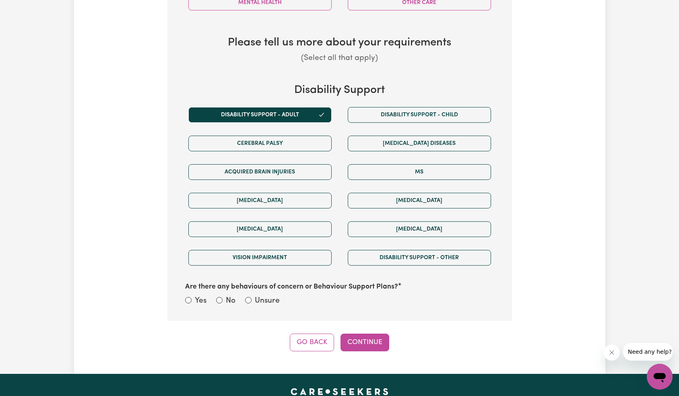
click at [258, 302] on label "Unsure" at bounding box center [267, 301] width 25 height 12
click at [251, 302] on input "Unsure" at bounding box center [248, 300] width 6 height 6
radio input "true"
click at [359, 343] on button "Continue" at bounding box center [364, 343] width 49 height 18
select select "Australian"
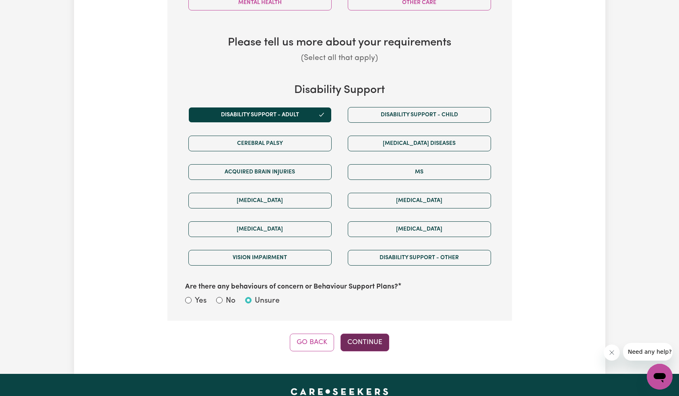
select select "NDIS_FUNDING_SELF_MANAGED"
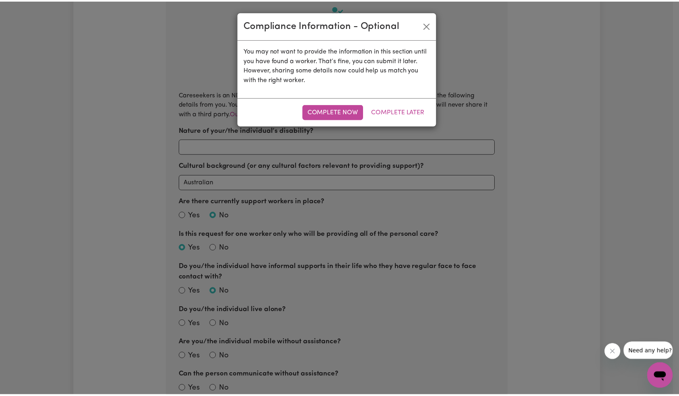
scroll to position [89, 0]
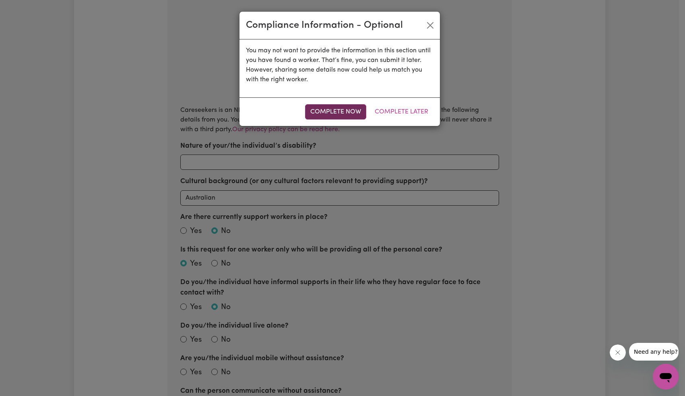
click at [338, 107] on button "Complete Now" at bounding box center [335, 111] width 61 height 15
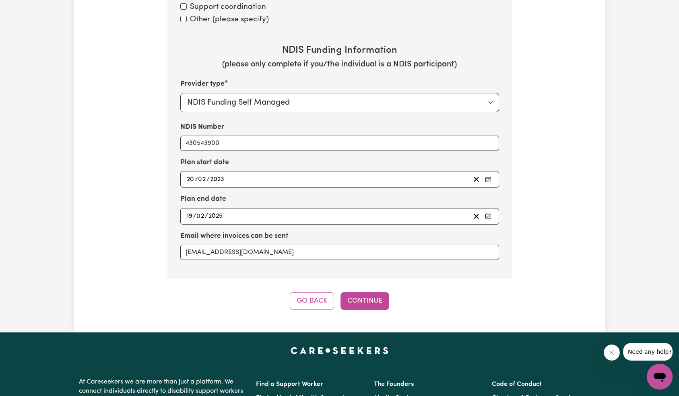
click at [379, 298] on button "Continue" at bounding box center [364, 301] width 49 height 18
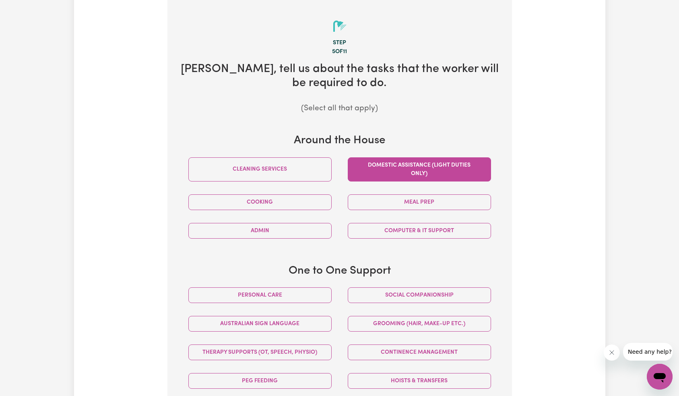
click at [403, 173] on button "Domestic assistance (light duties only)" at bounding box center [419, 169] width 143 height 24
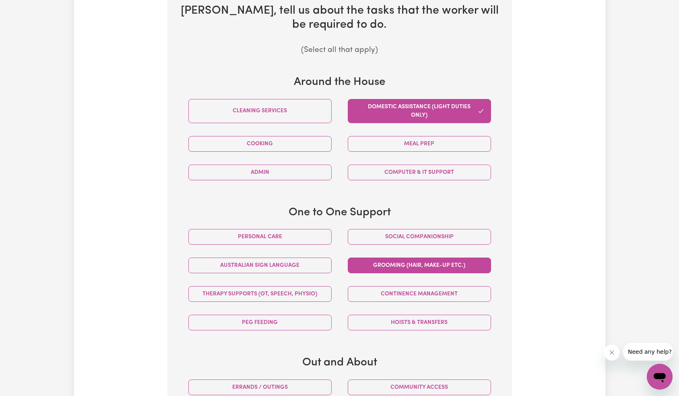
scroll to position [189, 0]
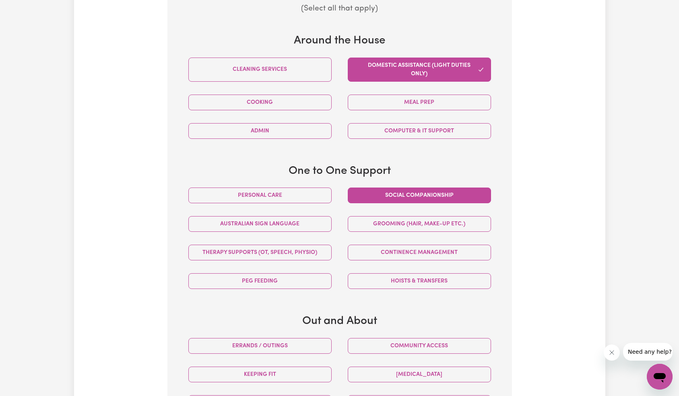
click at [408, 192] on button "Social companionship" at bounding box center [419, 195] width 143 height 16
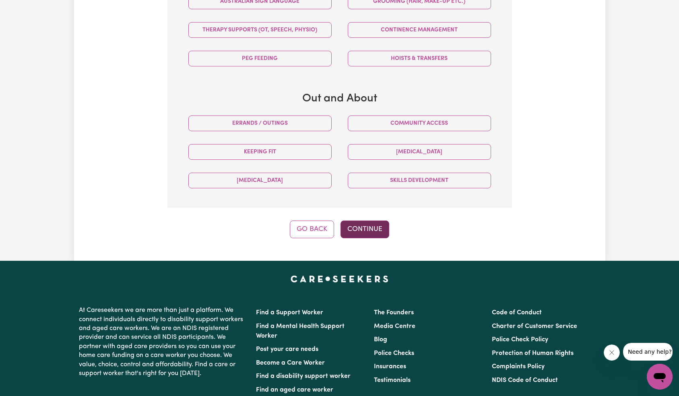
click at [381, 231] on button "Continue" at bounding box center [364, 229] width 49 height 18
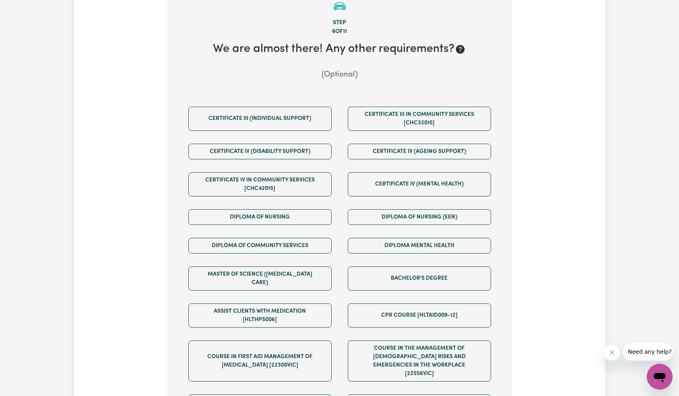
scroll to position [89, 0]
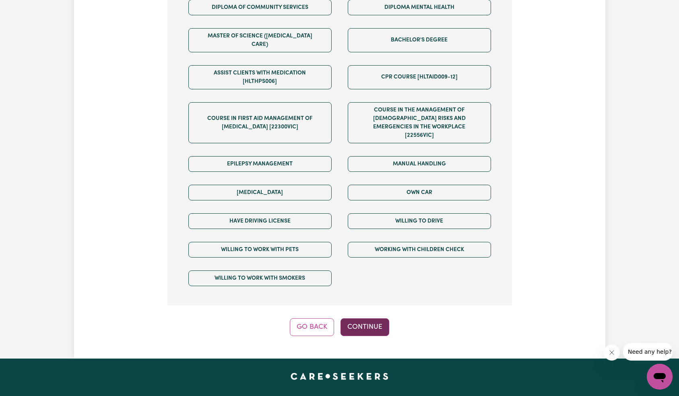
click at [377, 318] on button "Continue" at bounding box center [364, 327] width 49 height 18
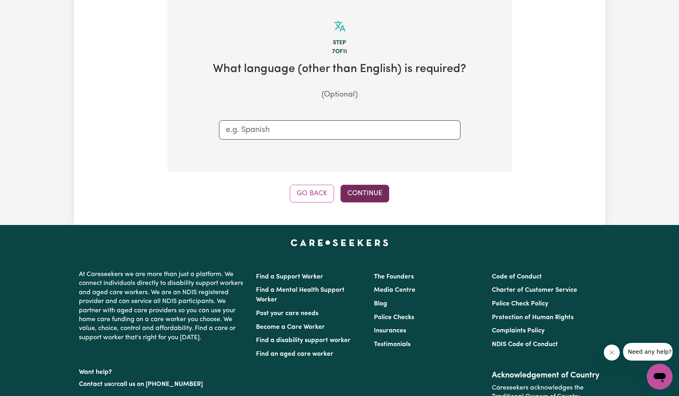
click at [373, 194] on button "Continue" at bounding box center [364, 194] width 49 height 18
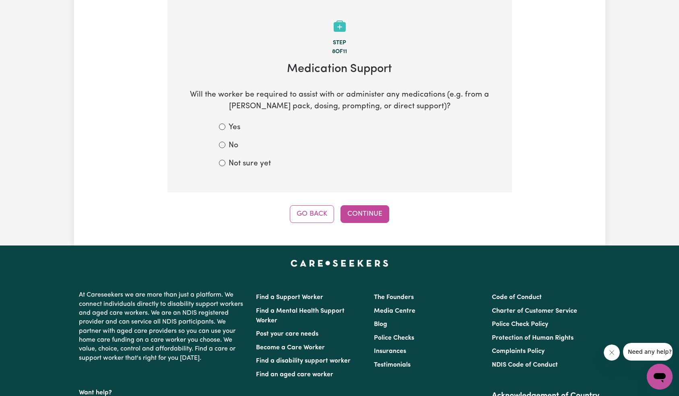
click at [246, 161] on label "Not sure yet" at bounding box center [250, 164] width 42 height 12
click at [225, 161] on input "Not sure yet" at bounding box center [222, 163] width 6 height 6
radio input "true"
click at [370, 216] on button "Continue" at bounding box center [364, 214] width 49 height 18
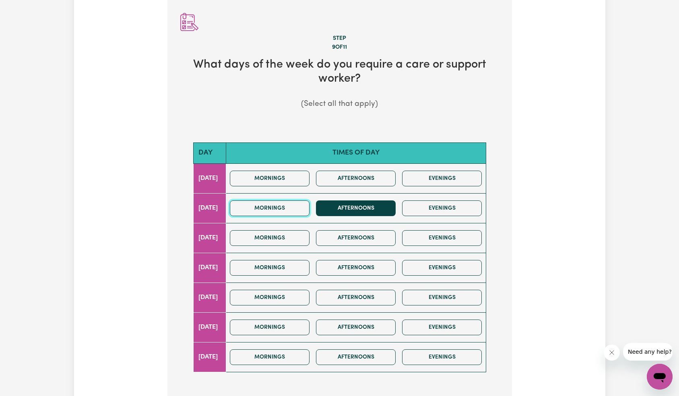
drag, startPoint x: 303, startPoint y: 206, endPoint x: 334, endPoint y: 214, distance: 32.7
click at [303, 206] on button "Mornings" at bounding box center [270, 208] width 80 height 16
click at [369, 215] on button "Afternoons" at bounding box center [356, 208] width 80 height 16
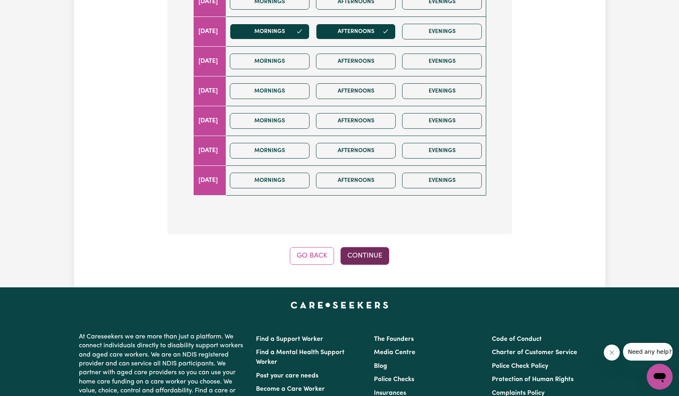
click at [369, 254] on button "Continue" at bounding box center [364, 256] width 49 height 18
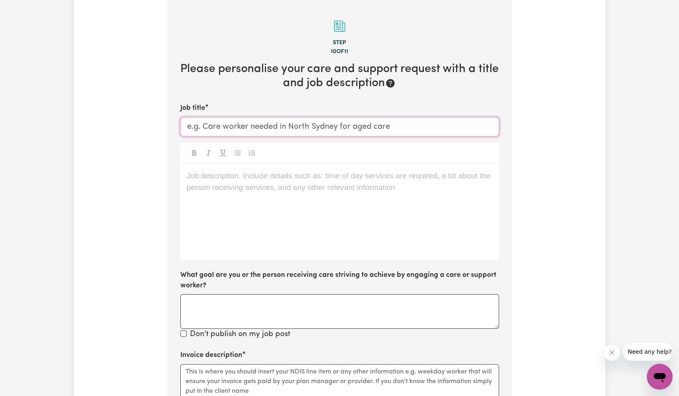
click at [305, 127] on input "Job title" at bounding box center [339, 126] width 319 height 19
paste input "Two support workers needed to de-clutter and organise home on an on-going basis"
type input "Two support workers needed to de-clutter and organise home on an on-going basis"
click at [331, 198] on div "Job description. Include details such as: time of day services are required, a …" at bounding box center [339, 212] width 319 height 97
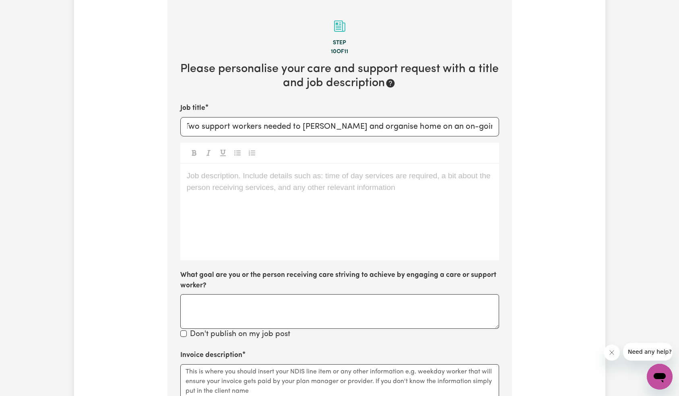
scroll to position [0, 0]
click at [315, 217] on div "Job description. Include details such as: time of day services are required, a …" at bounding box center [339, 212] width 319 height 97
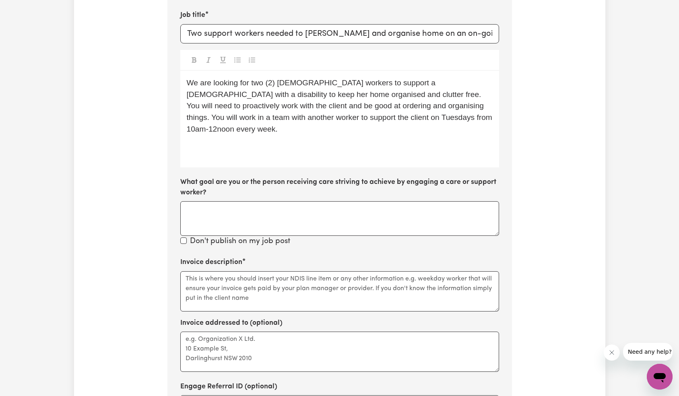
scroll to position [270, 0]
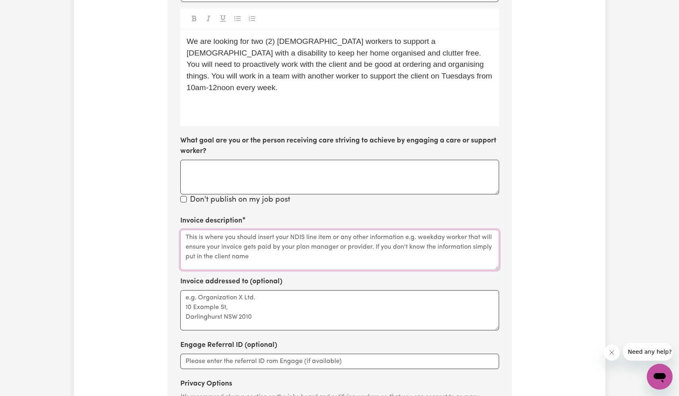
click at [266, 255] on textarea "Invoice description" at bounding box center [339, 250] width 319 height 40
paste textarea "Suzann Curran NDIS#430543900"
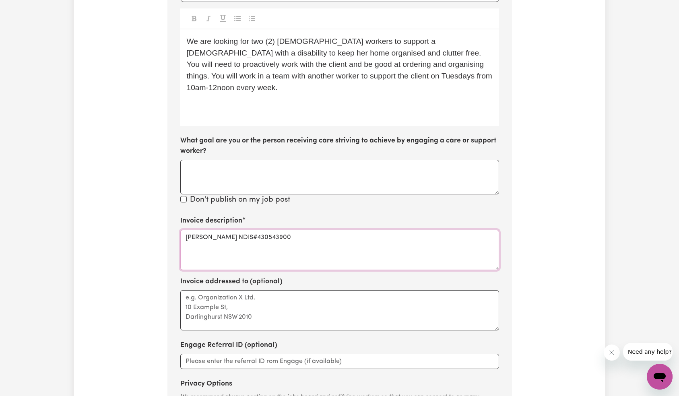
type textarea "Suzann Curran NDIS#430543900"
paste textarea "Your Side Australia Limited 10 Help St., Chatswood NSW 2067"
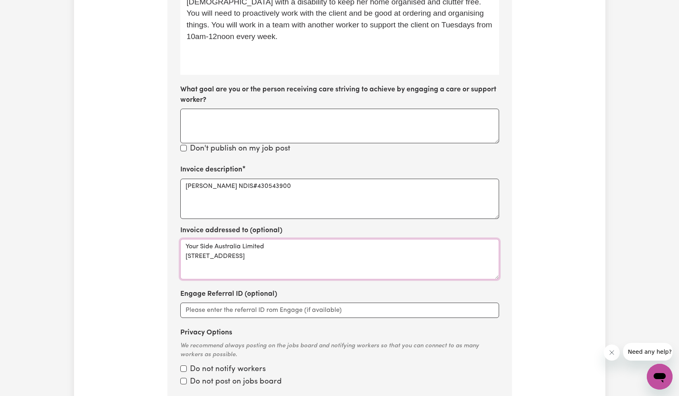
type textarea "Your Side Australia Limited 10 Help St., Chatswood NSW 2067"
click at [505, 310] on section "Step 10 of 11 Please personalise your care and support request with a title and…" at bounding box center [339, 111] width 344 height 592
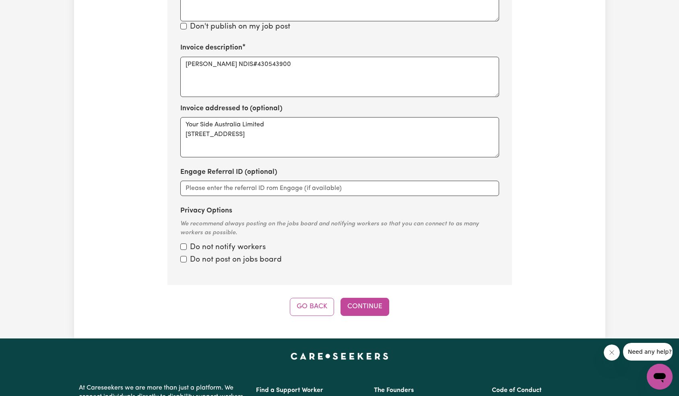
scroll to position [485, 0]
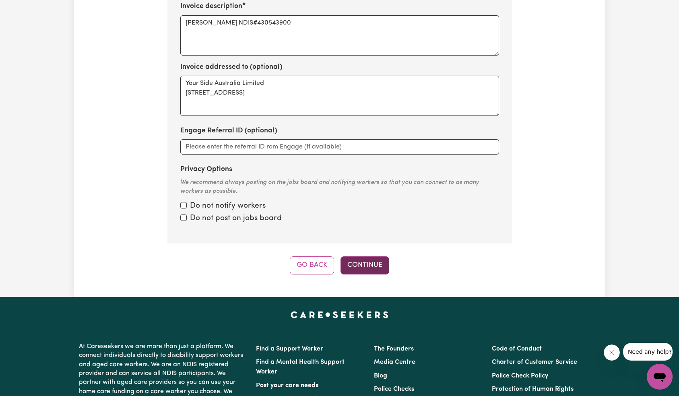
click at [375, 263] on button "Continue" at bounding box center [364, 265] width 49 height 18
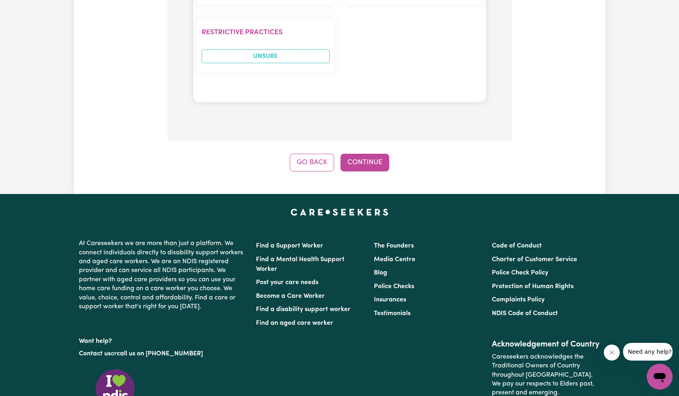
scroll to position [786, 0]
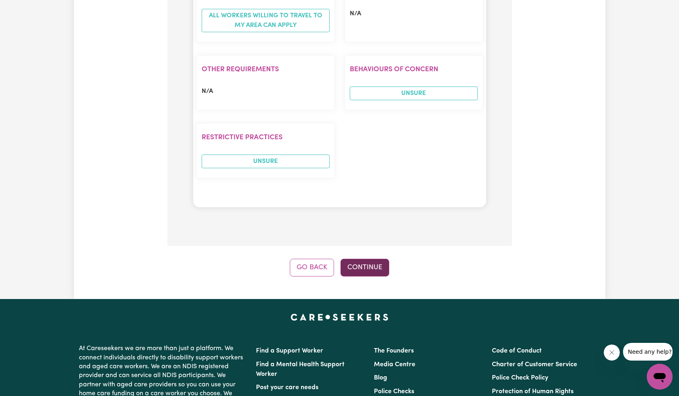
click at [371, 271] on button "Continue" at bounding box center [364, 268] width 49 height 18
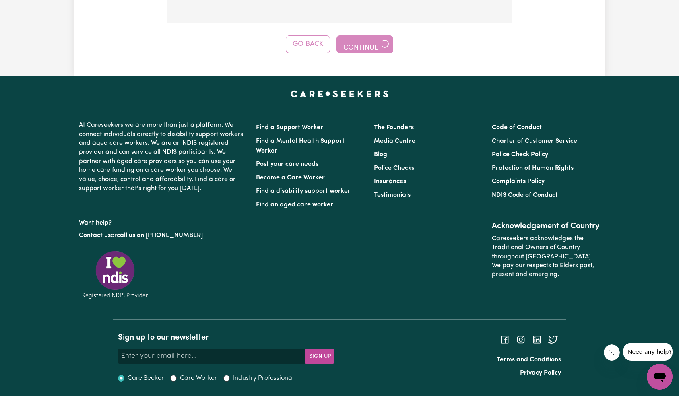
scroll to position [756, 0]
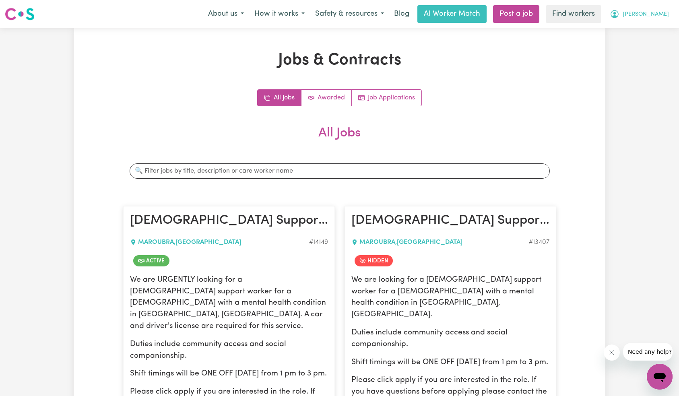
click at [653, 13] on span "[PERSON_NAME]" at bounding box center [645, 14] width 46 height 9
click at [649, 33] on link "My Dashboard" at bounding box center [642, 31] width 64 height 15
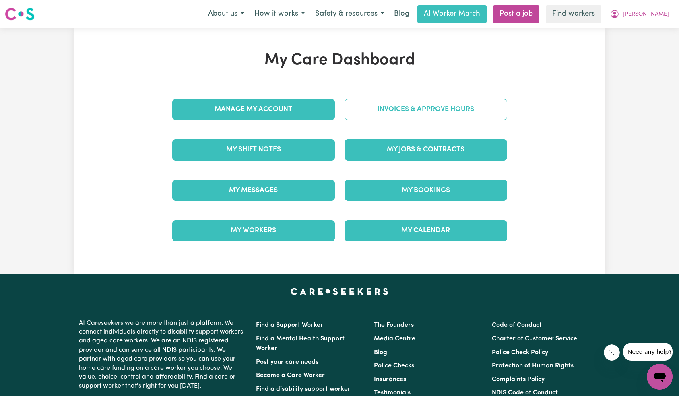
click at [419, 107] on div "My Care Dashboard Manage My Account Invoices & Approve Hours My Shift Notes My …" at bounding box center [340, 151] width 354 height 200
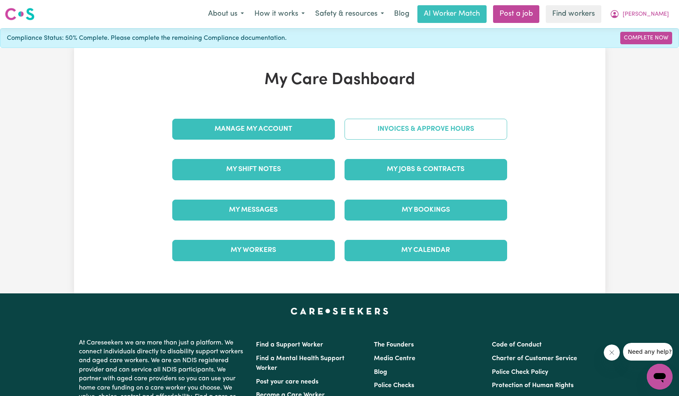
click at [396, 131] on link "Invoices & Approve Hours" at bounding box center [425, 129] width 163 height 21
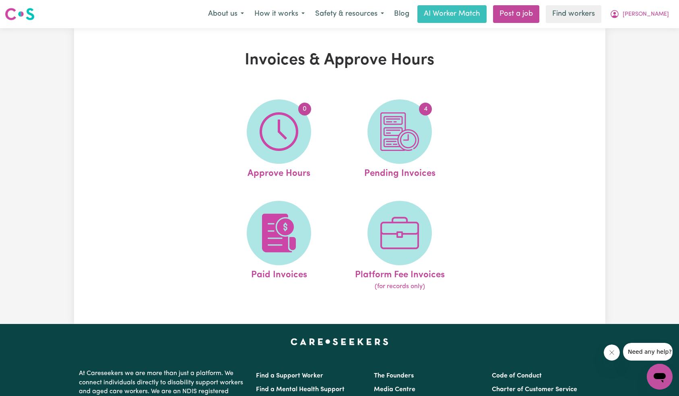
click at [542, 94] on div "Invoices & Approve Hours 0 Approve Hours 4 Pending Invoices Paid Invoices Platf…" at bounding box center [339, 176] width 531 height 251
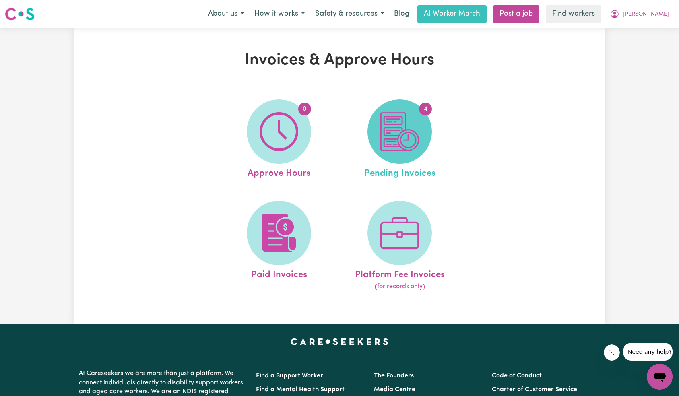
click at [417, 132] on img at bounding box center [399, 131] width 39 height 39
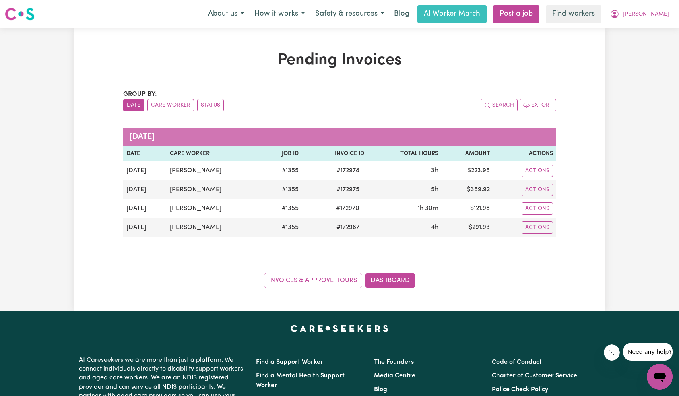
click at [607, 173] on div "Pending Invoices Group by: Date Care Worker Status Search Export September 2025…" at bounding box center [339, 169] width 679 height 282
